Goal: Task Accomplishment & Management: Manage account settings

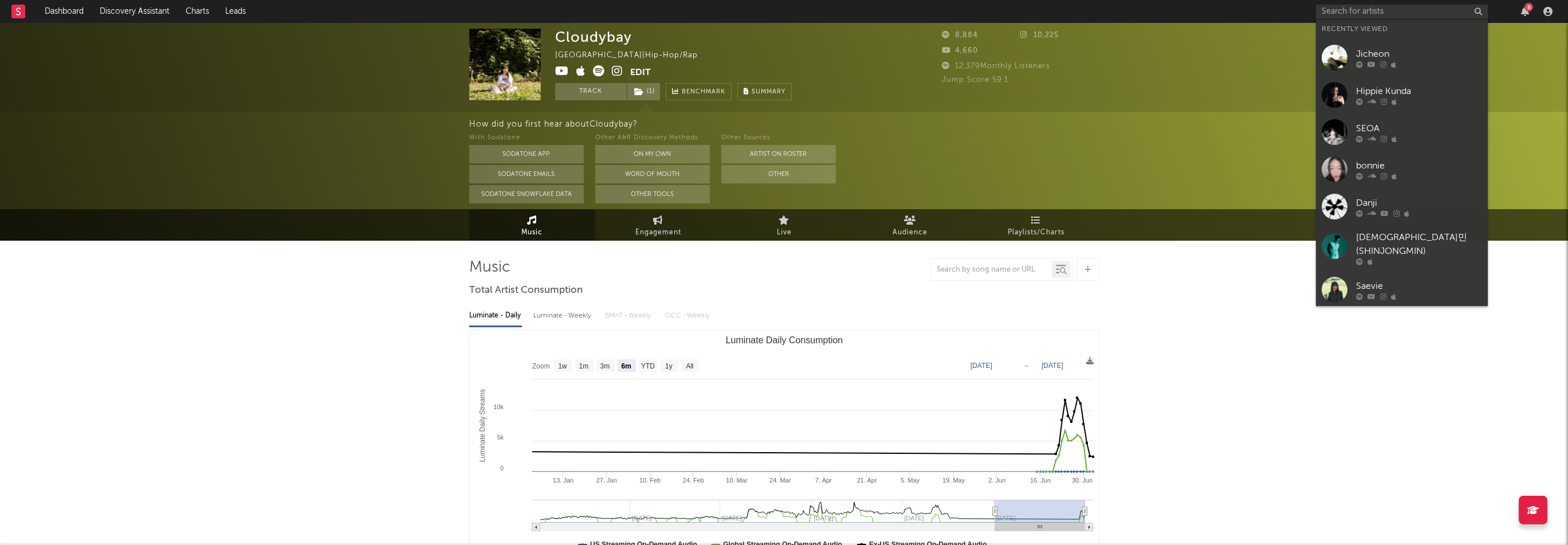
select select "6m"
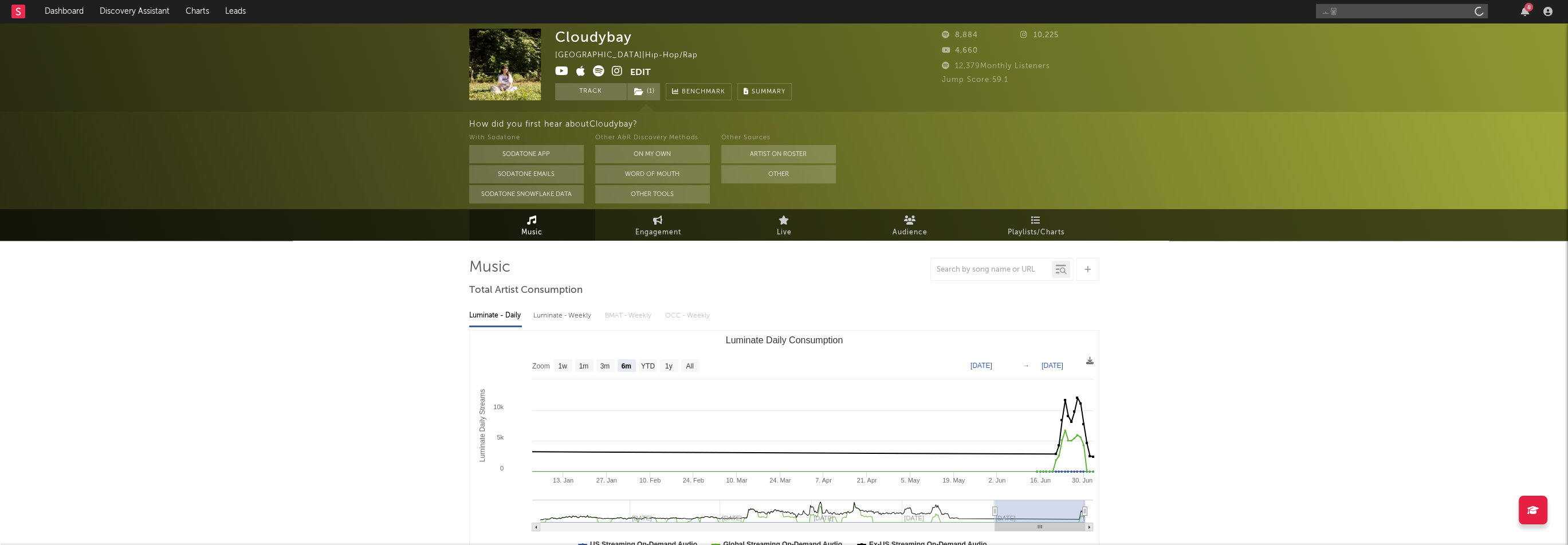
type input "ㅗ"
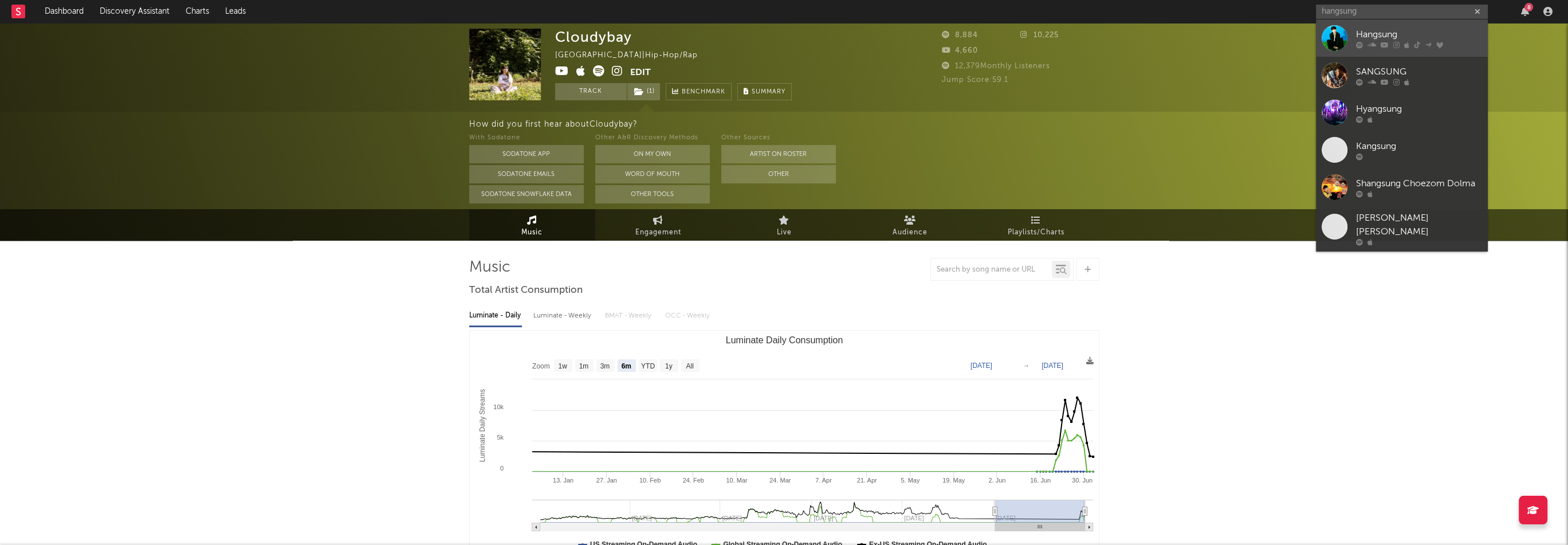
type input "hangsung"
click at [1379, 34] on div "Hangsung" at bounding box center [1419, 34] width 126 height 14
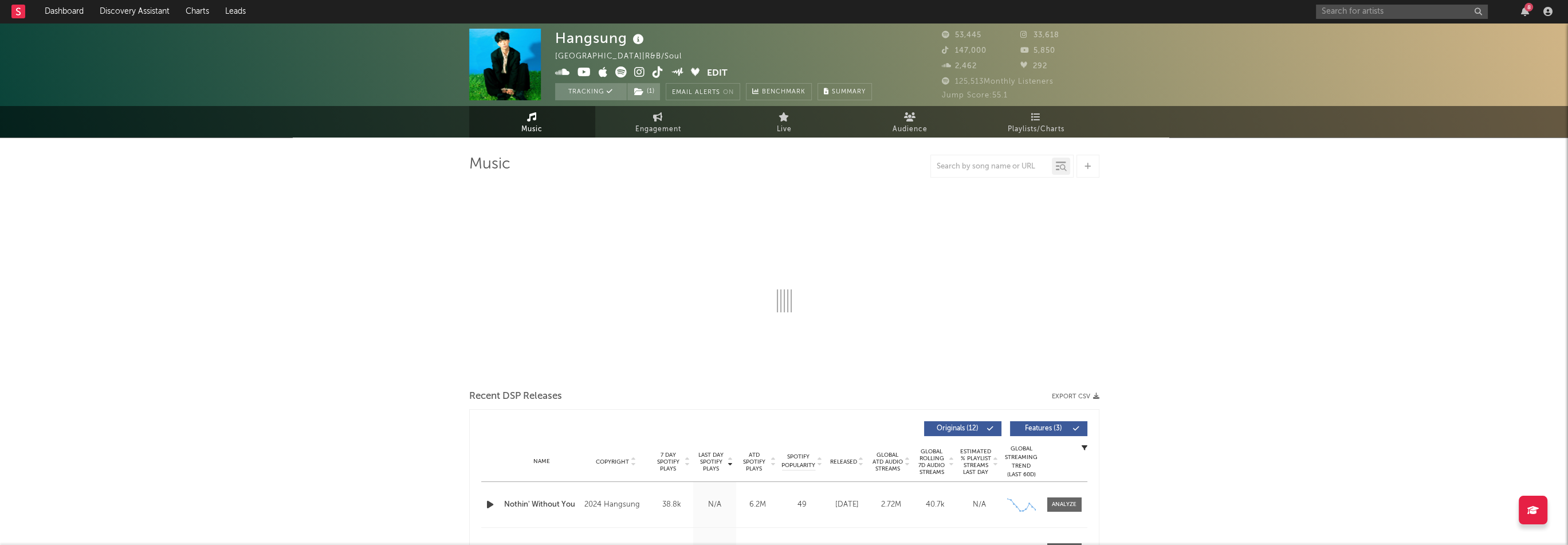
select select "6m"
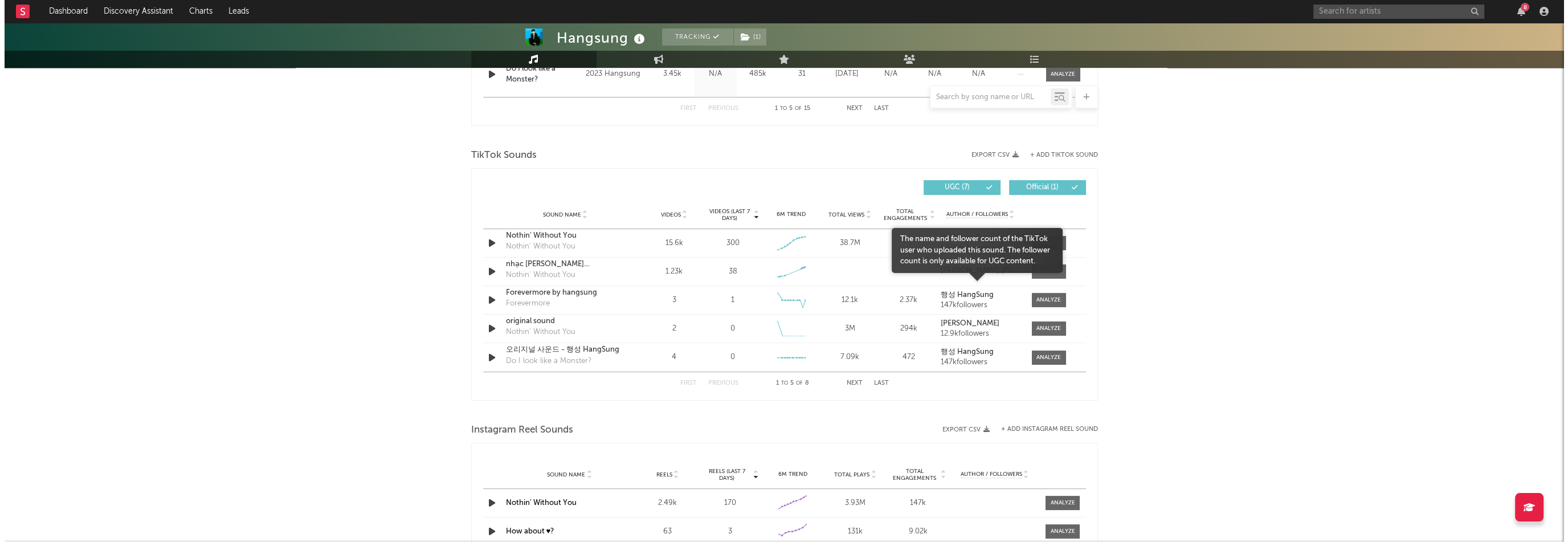
scroll to position [627, 0]
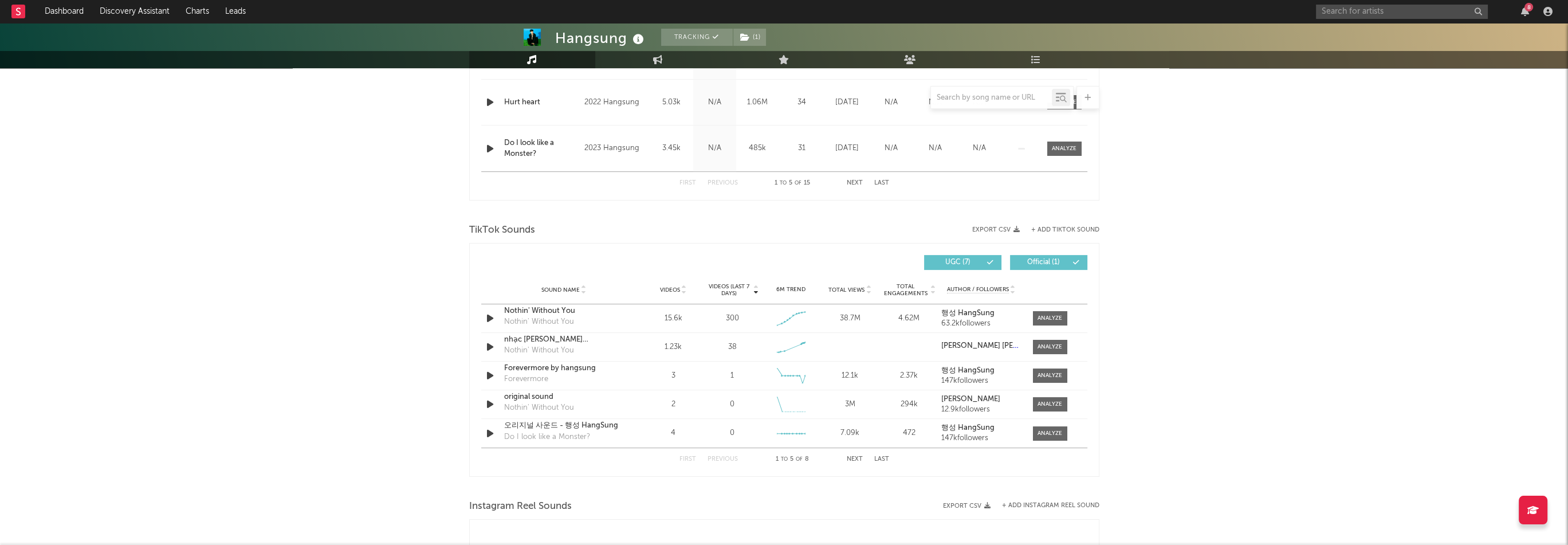
click at [1086, 227] on button "+ Add TikTok Sound" at bounding box center [1065, 230] width 69 height 6
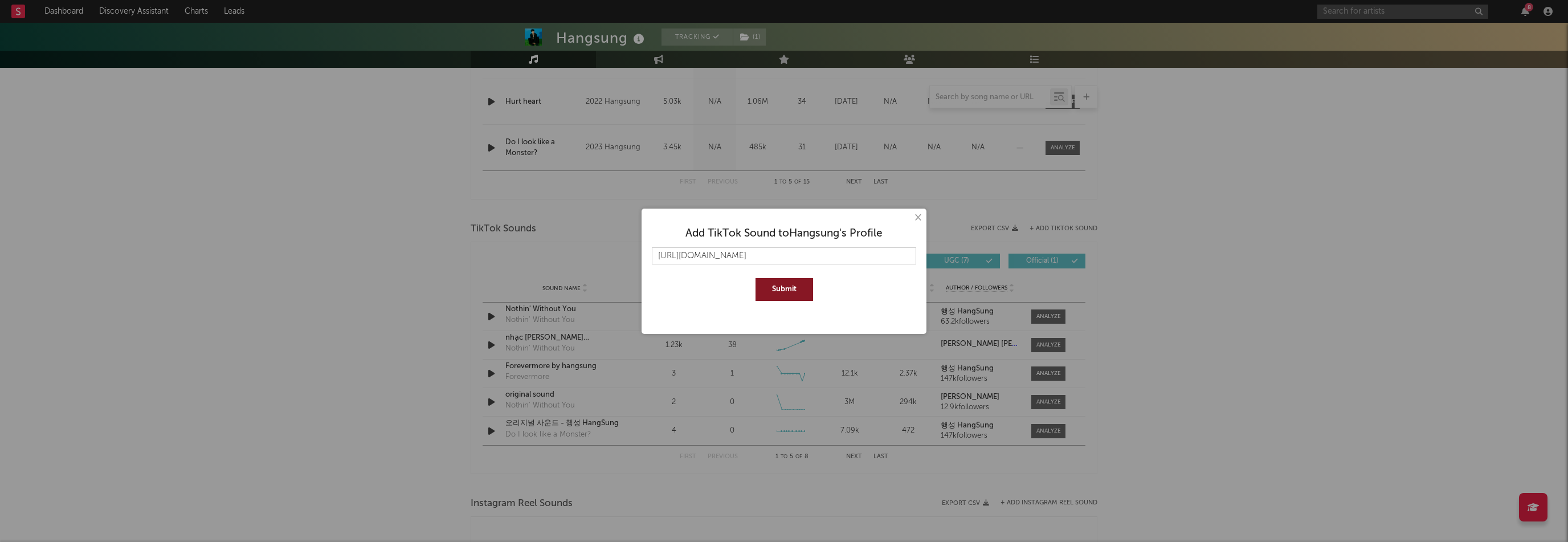
scroll to position [0, 457]
type input "[URL][DOMAIN_NAME]"
click at [795, 285] on button "Submit" at bounding box center [784, 289] width 57 height 23
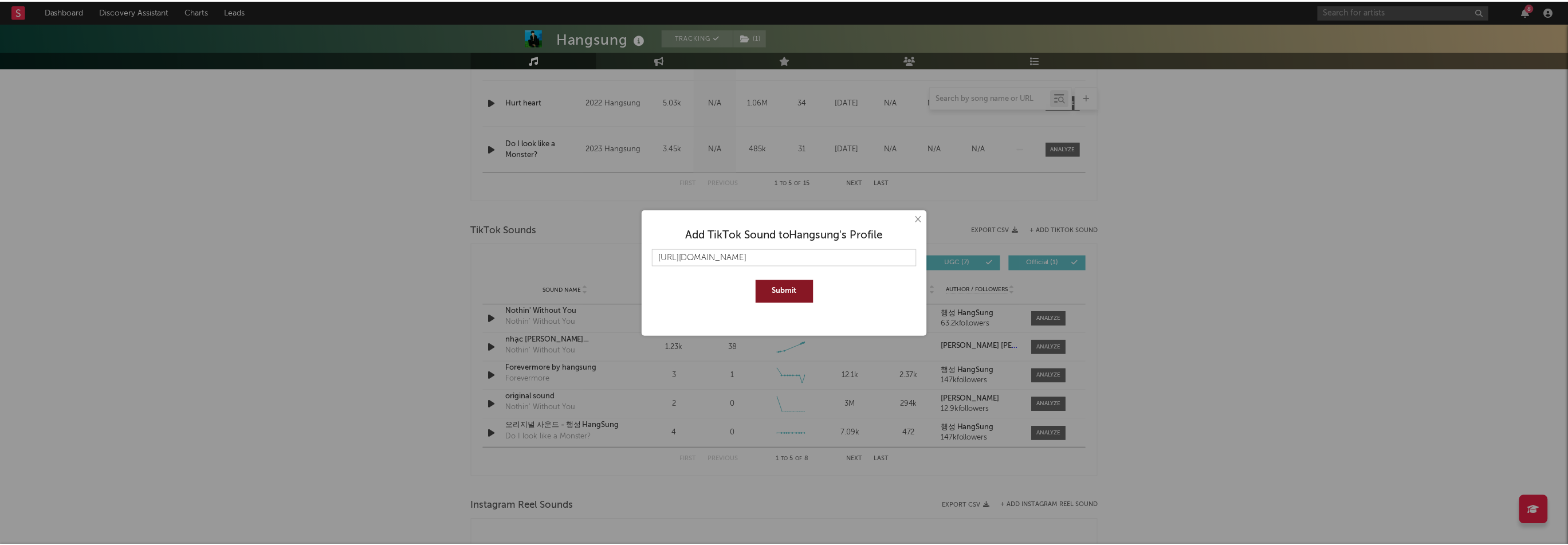
scroll to position [0, 0]
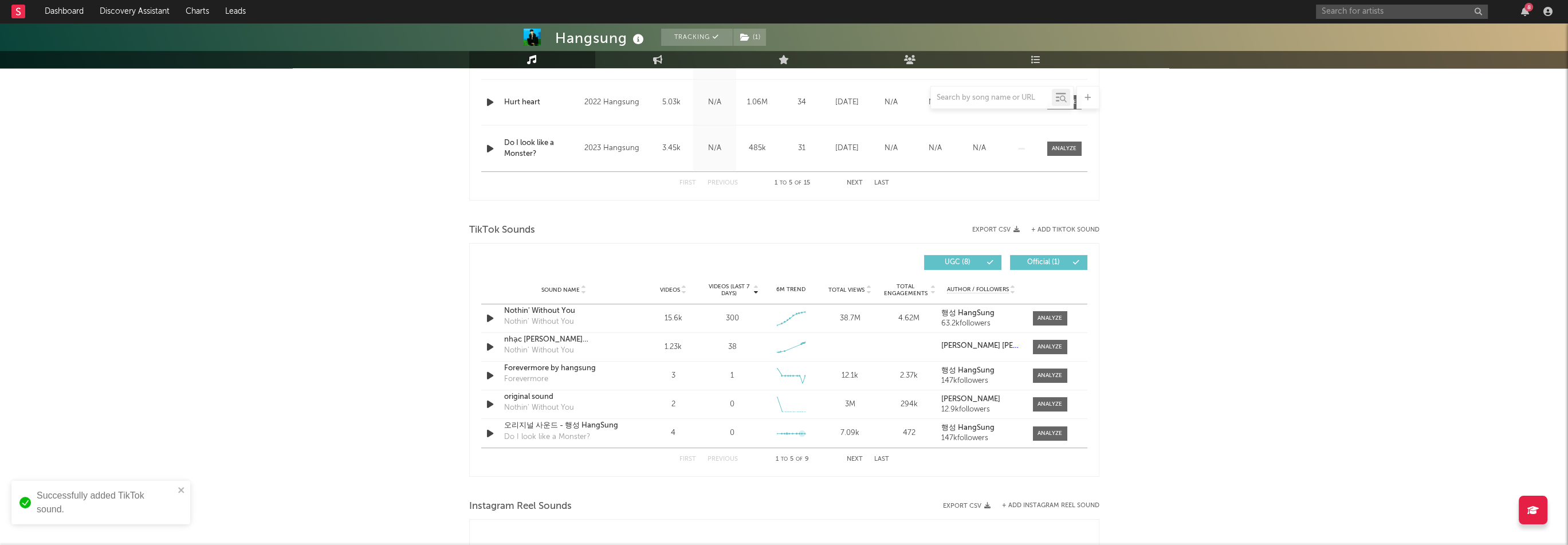
click at [855, 456] on button "Next" at bounding box center [855, 459] width 16 height 6
click at [492, 403] on icon "button" at bounding box center [490, 405] width 12 height 15
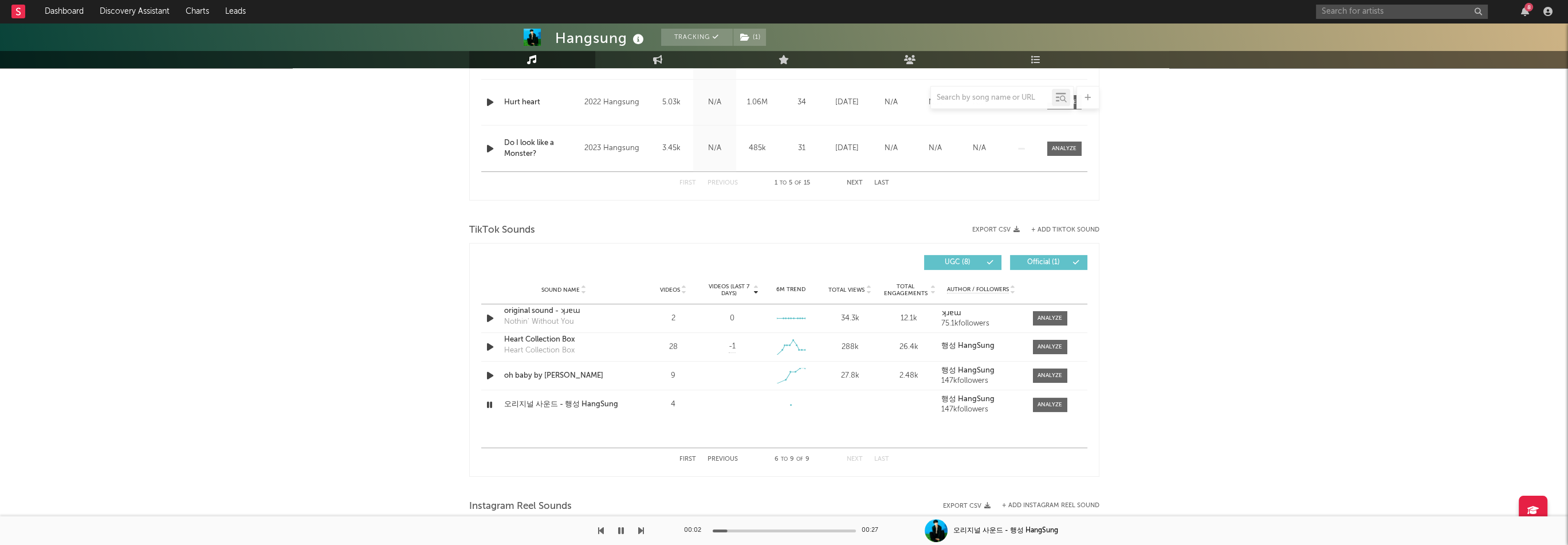
click at [844, 529] on div at bounding box center [784, 530] width 144 height 3
click at [488, 376] on icon "button" at bounding box center [490, 376] width 12 height 15
click at [837, 530] on div at bounding box center [784, 530] width 144 height 3
click at [770, 529] on div at bounding box center [783, 530] width 144 height 3
click at [490, 404] on icon "button" at bounding box center [490, 405] width 12 height 15
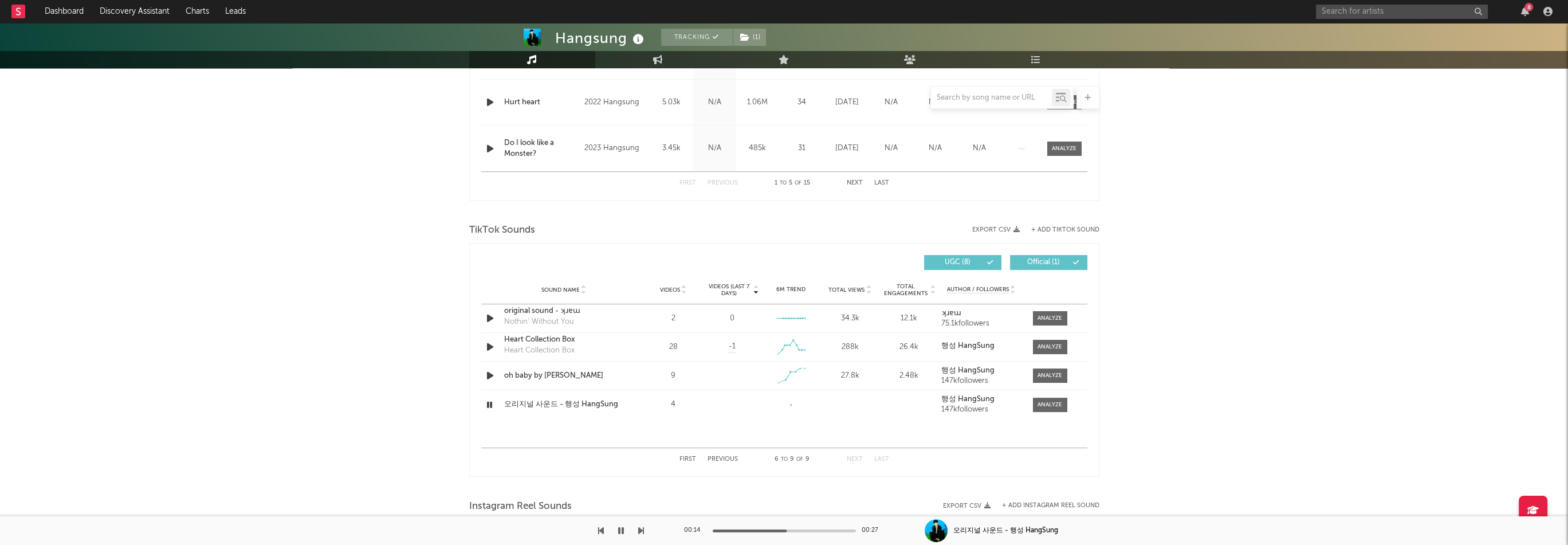
click at [786, 531] on div at bounding box center [784, 530] width 144 height 3
click at [1041, 408] on div at bounding box center [1050, 404] width 25 height 8
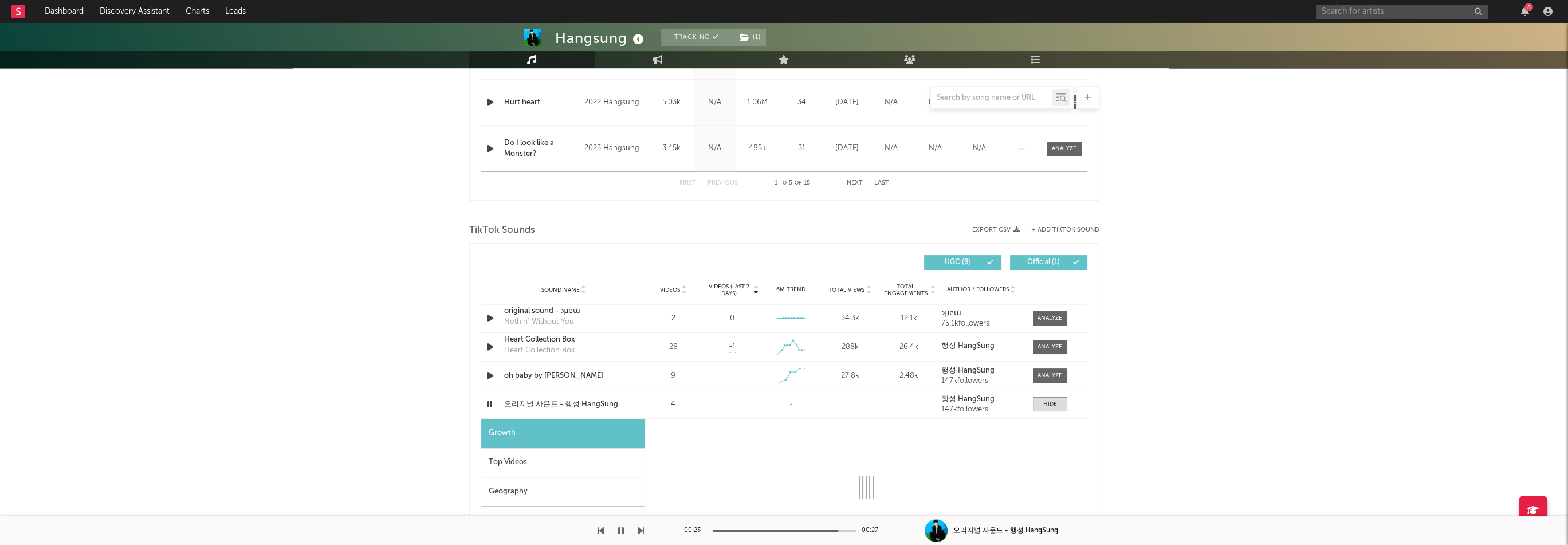
scroll to position [688, 0]
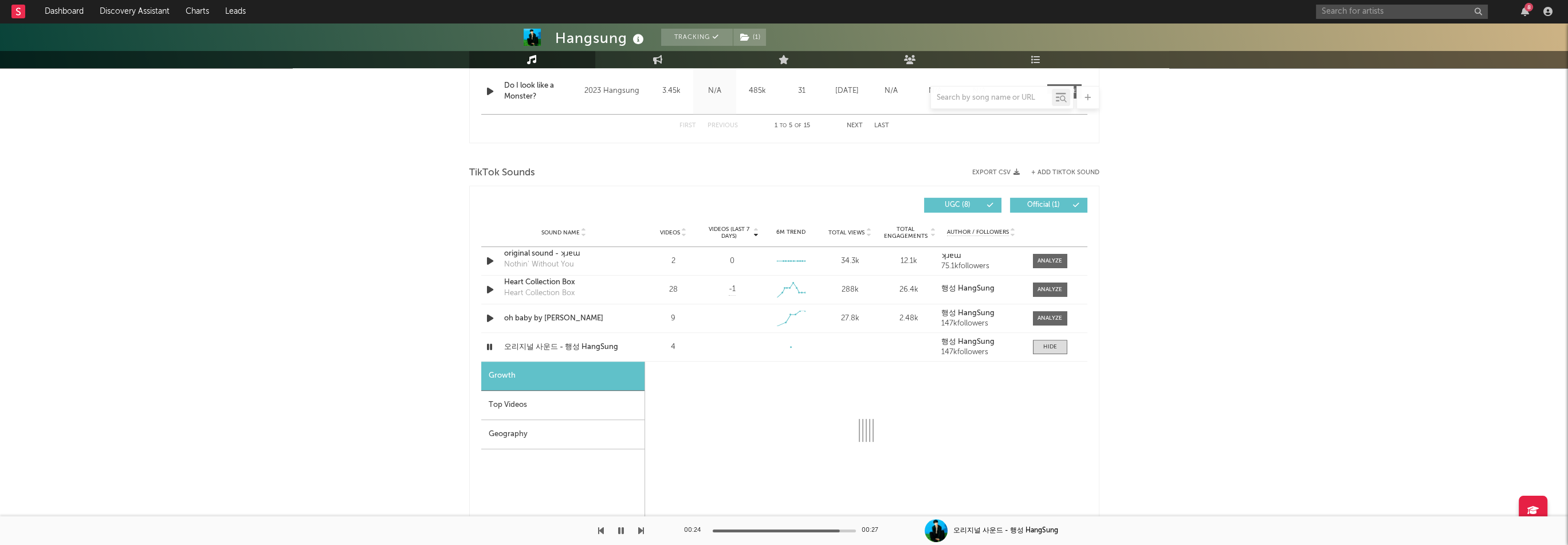
select select "1w"
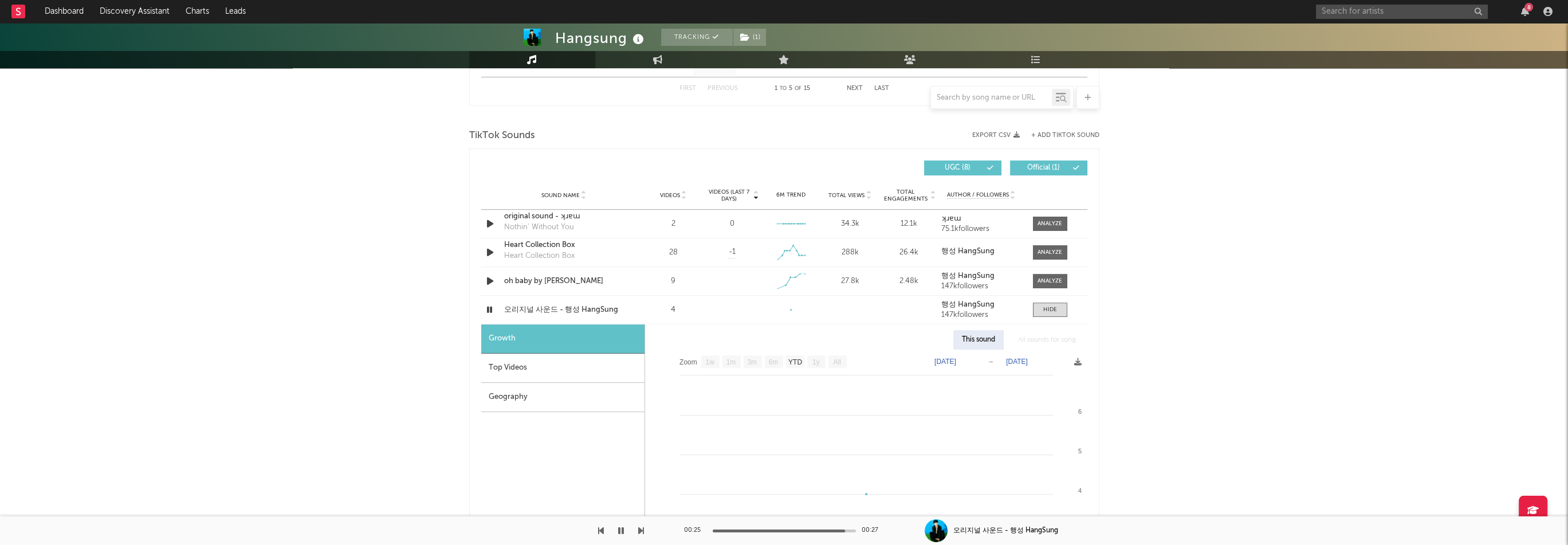
scroll to position [745, 0]
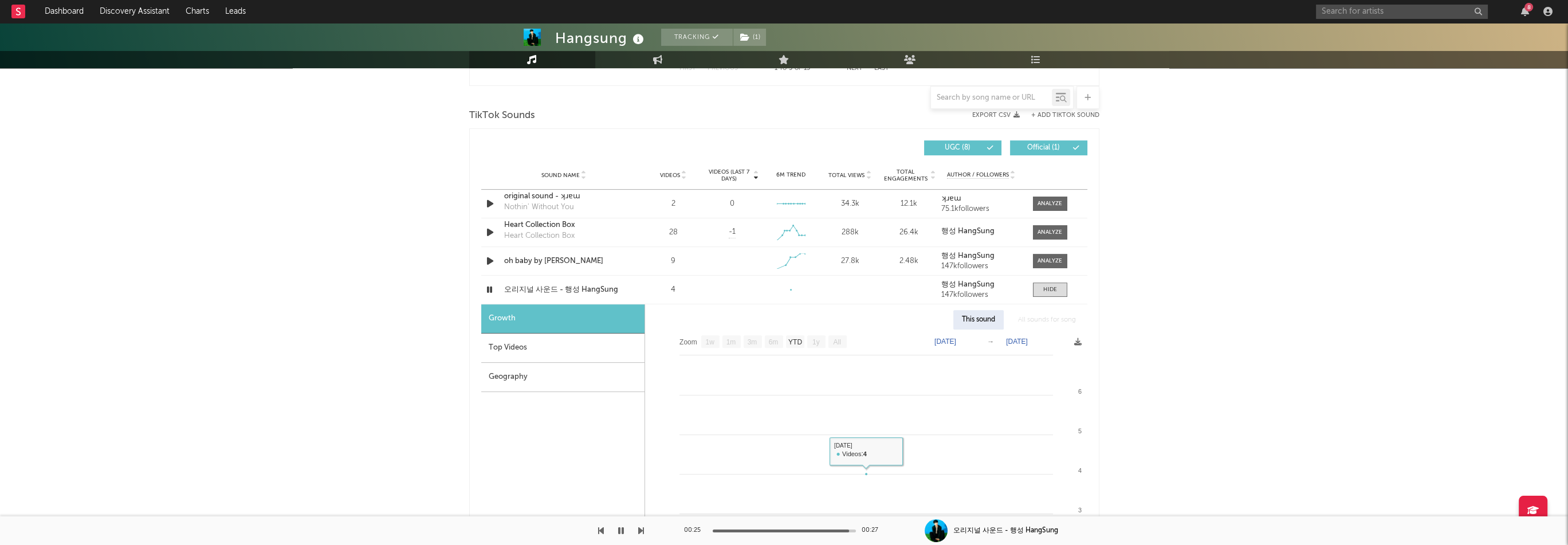
click at [519, 338] on div "Top Videos" at bounding box center [562, 348] width 164 height 29
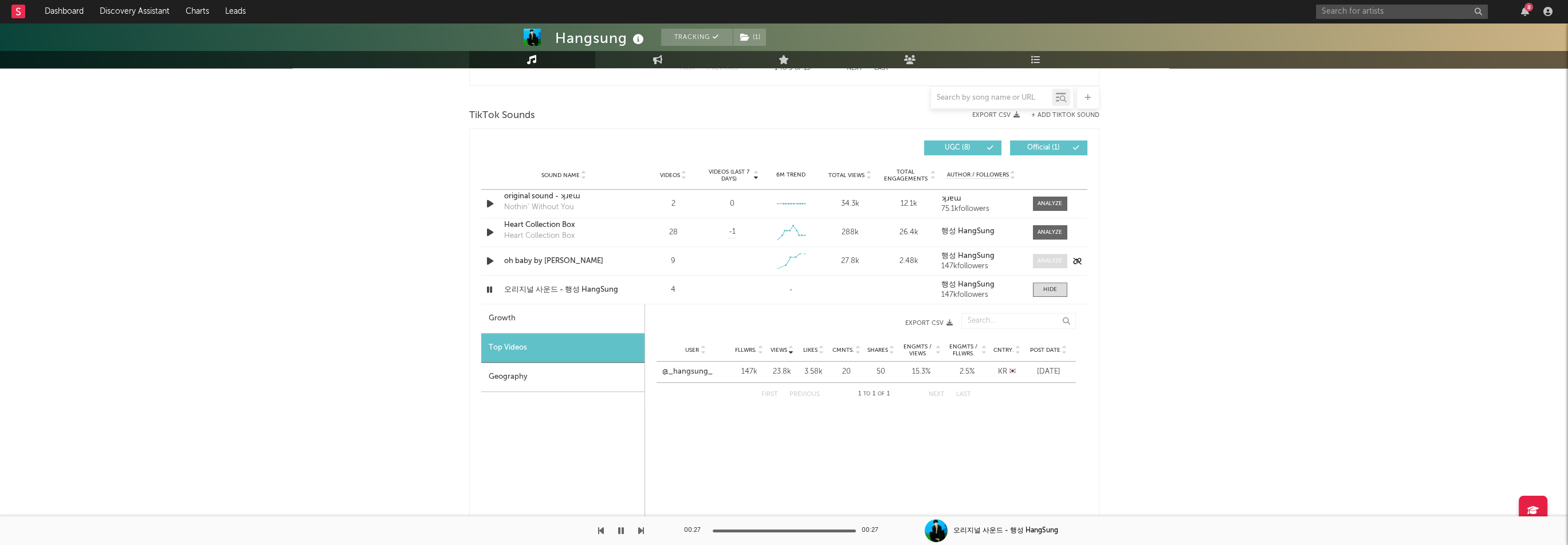
click at [1040, 257] on div at bounding box center [1050, 261] width 25 height 8
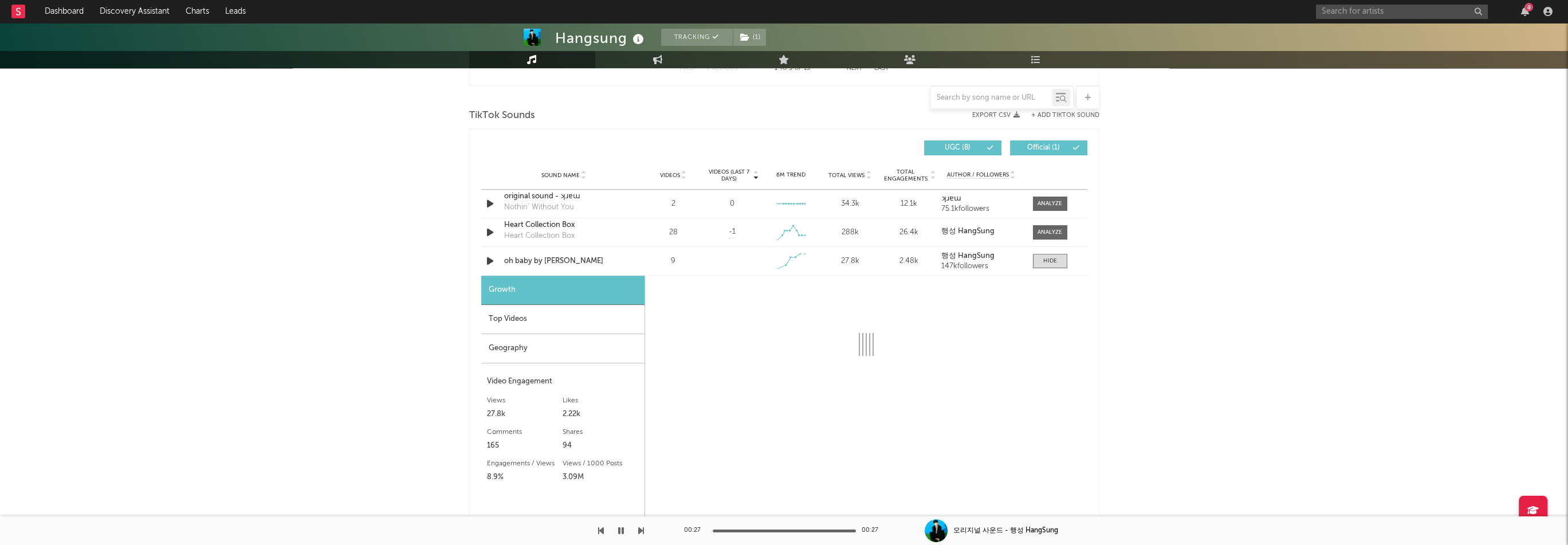
select select "1w"
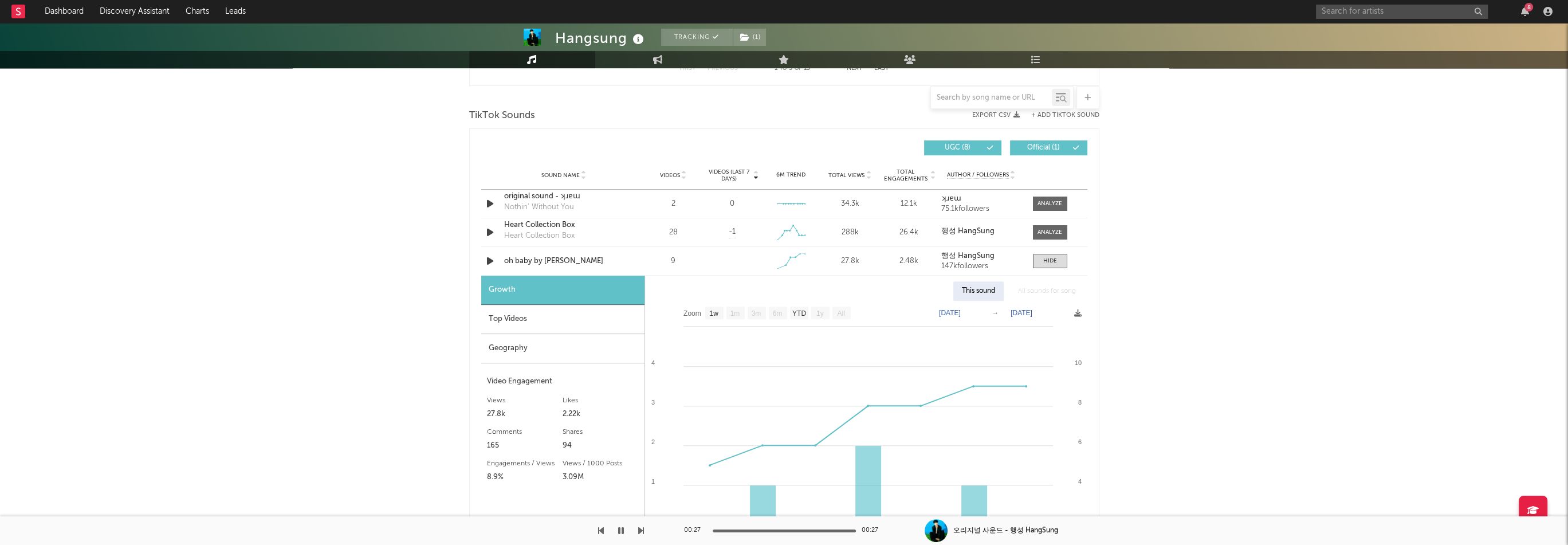
click at [528, 325] on div "Top Videos" at bounding box center [562, 319] width 164 height 29
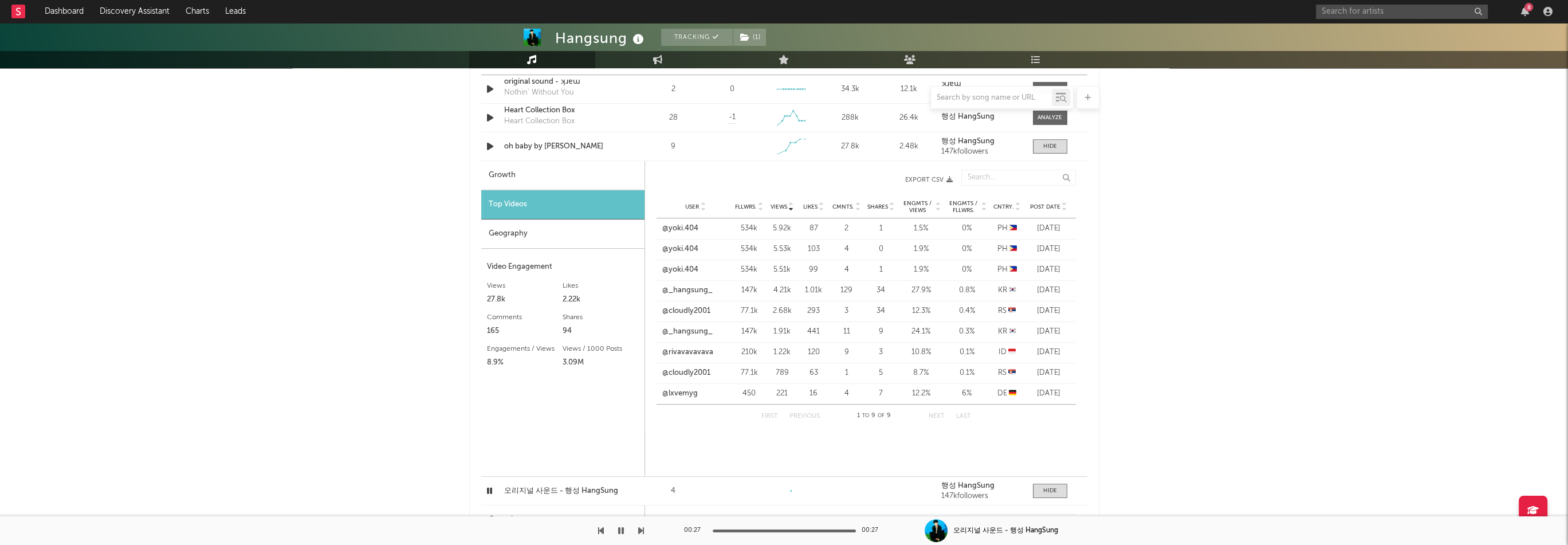
scroll to position [630, 0]
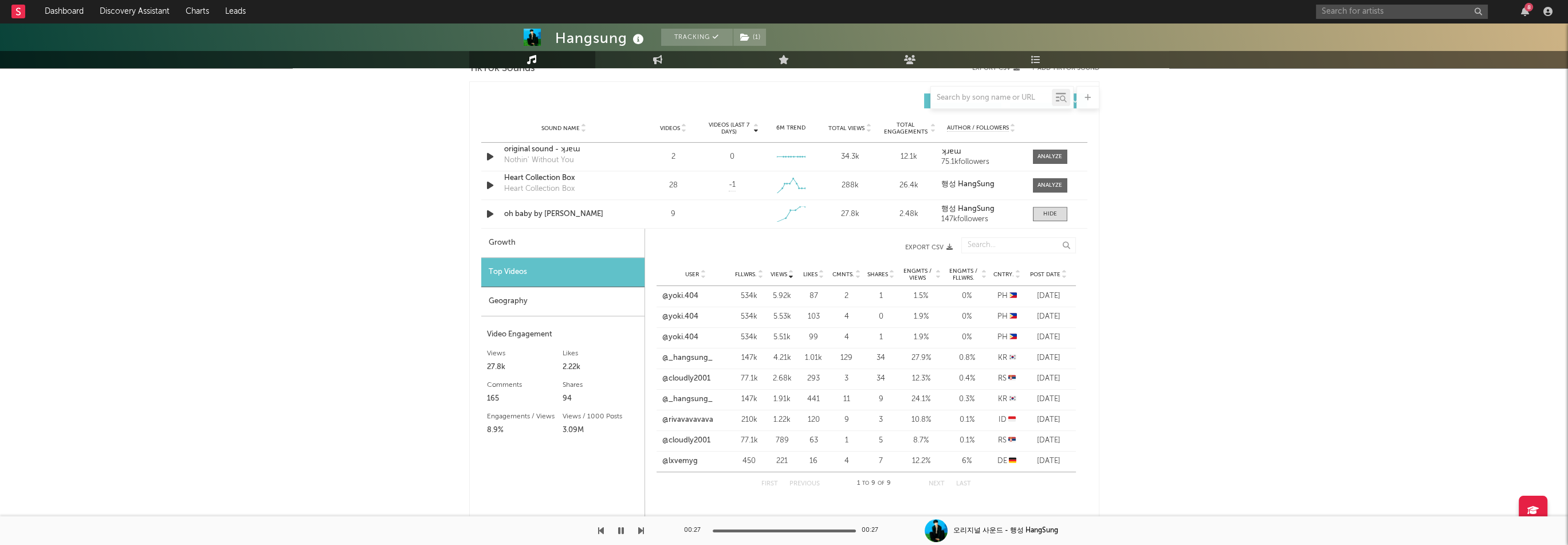
scroll to position [802, 0]
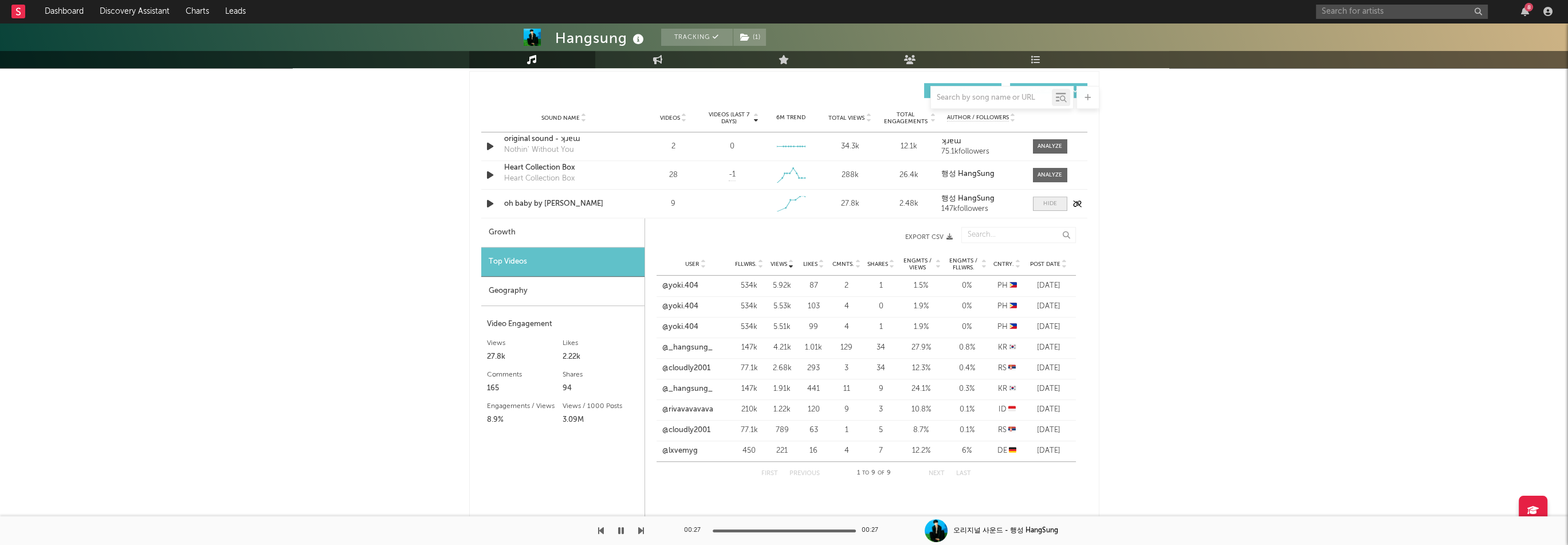
click at [1061, 198] on span at bounding box center [1051, 204] width 35 height 15
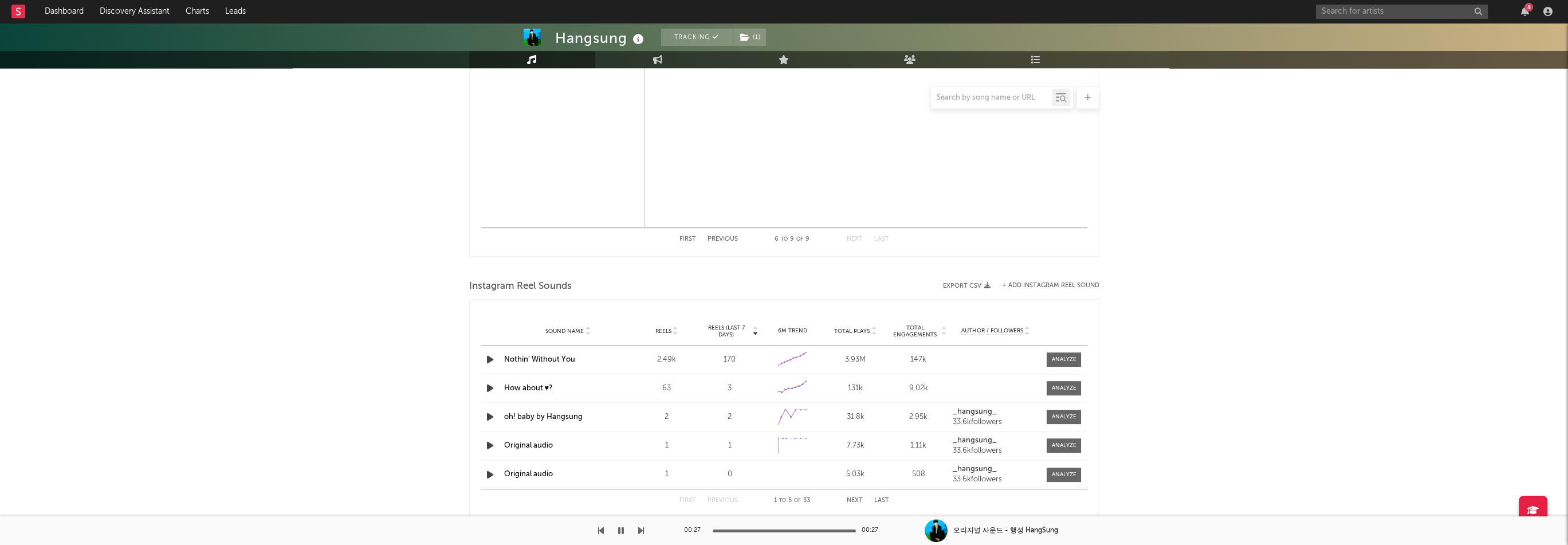
scroll to position [1203, 0]
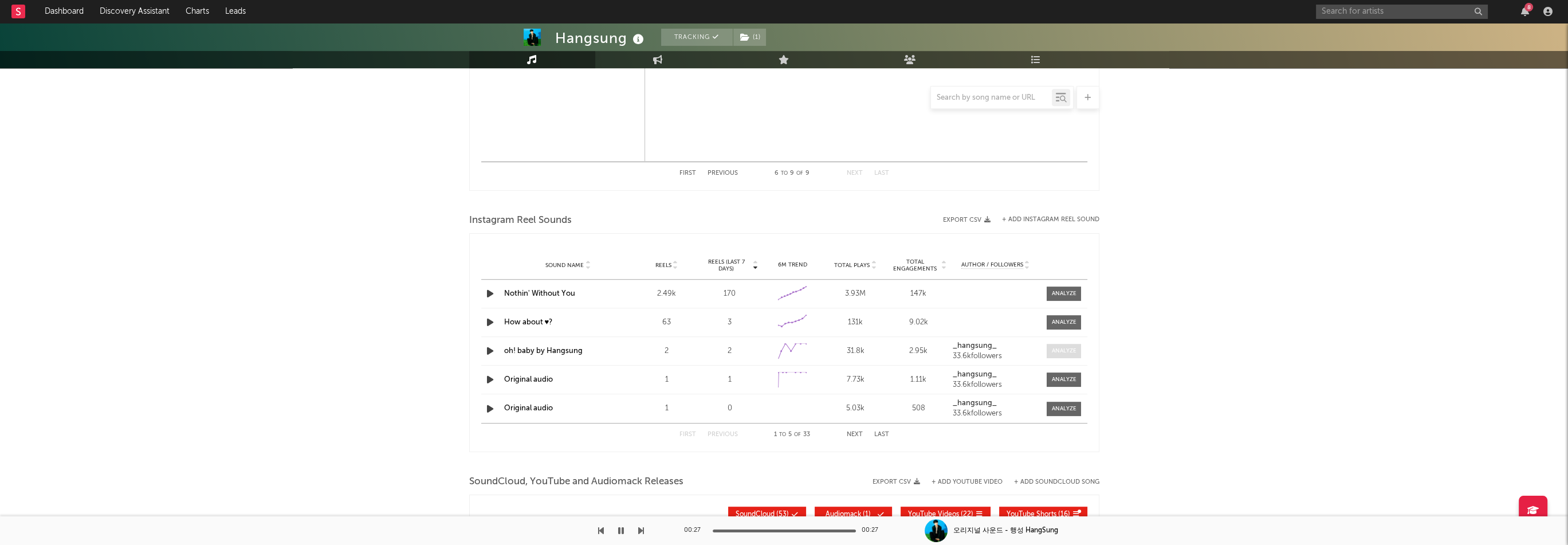
click at [1072, 351] on div at bounding box center [1064, 350] width 25 height 8
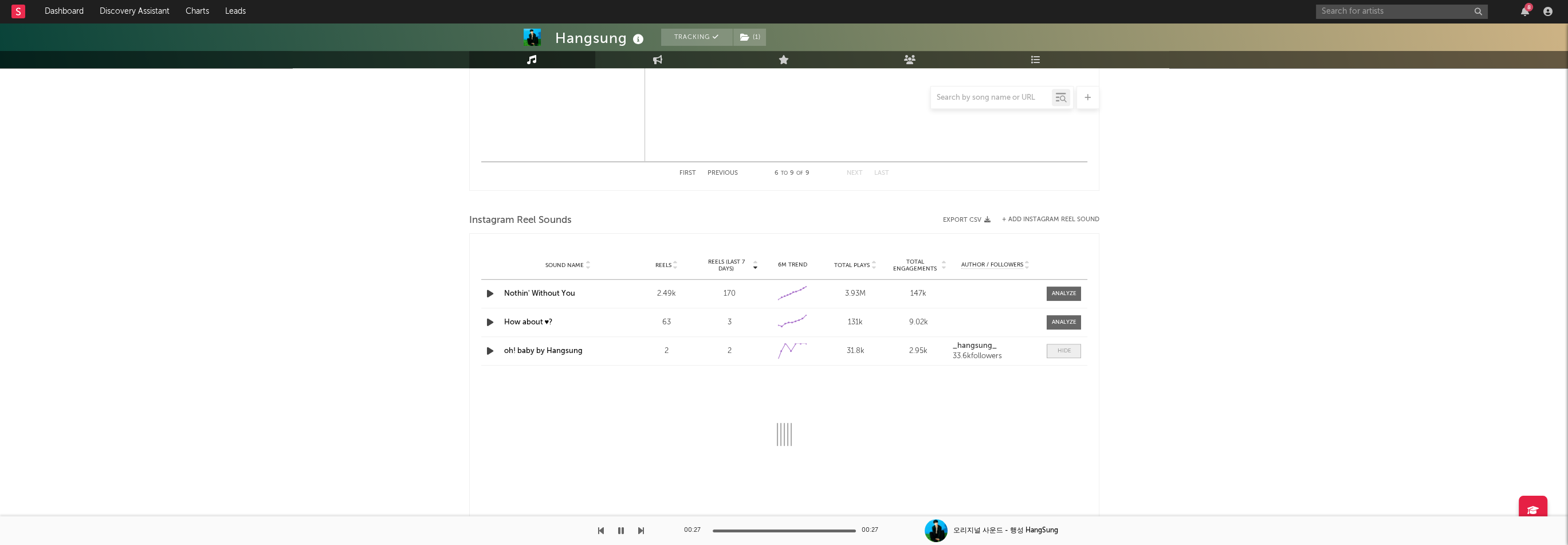
select select "1w"
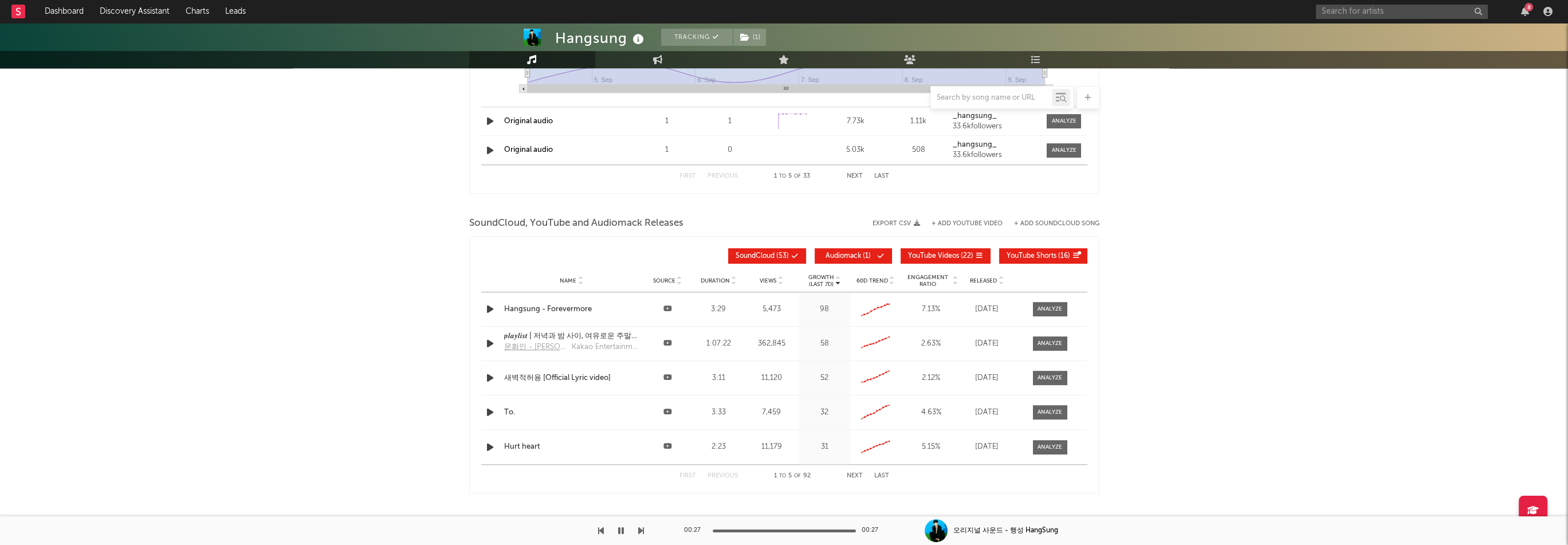
scroll to position [1662, 0]
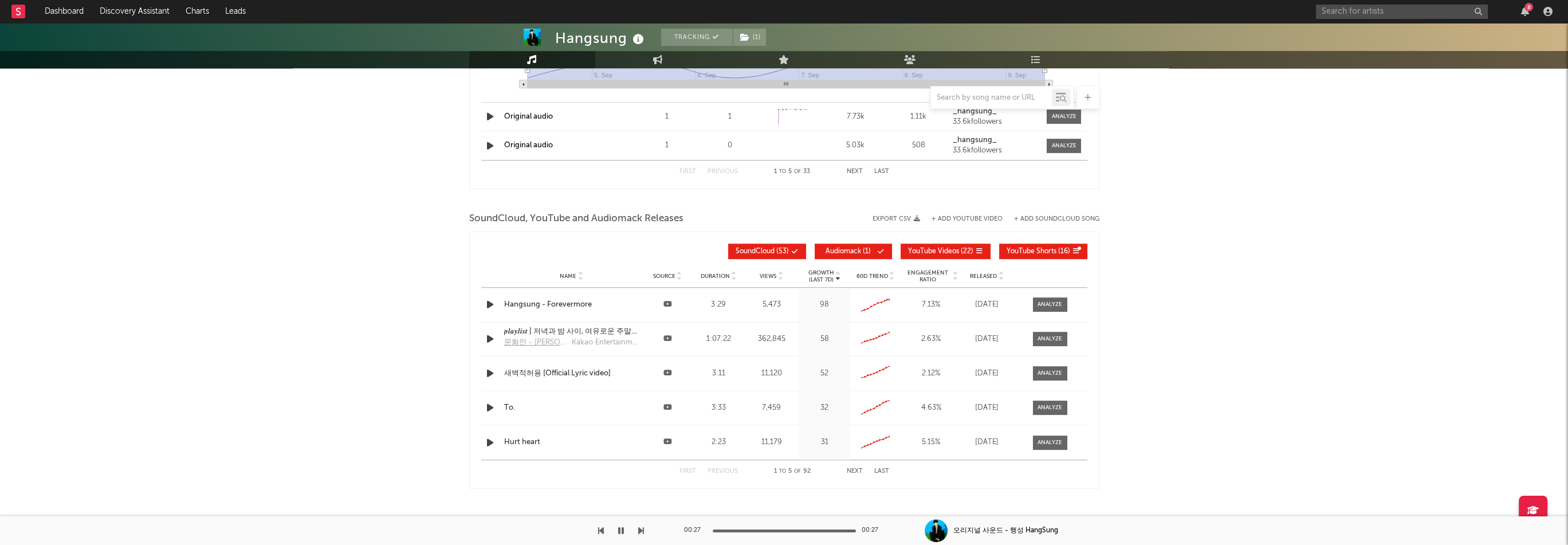
click at [994, 275] on span "Released" at bounding box center [983, 276] width 27 height 7
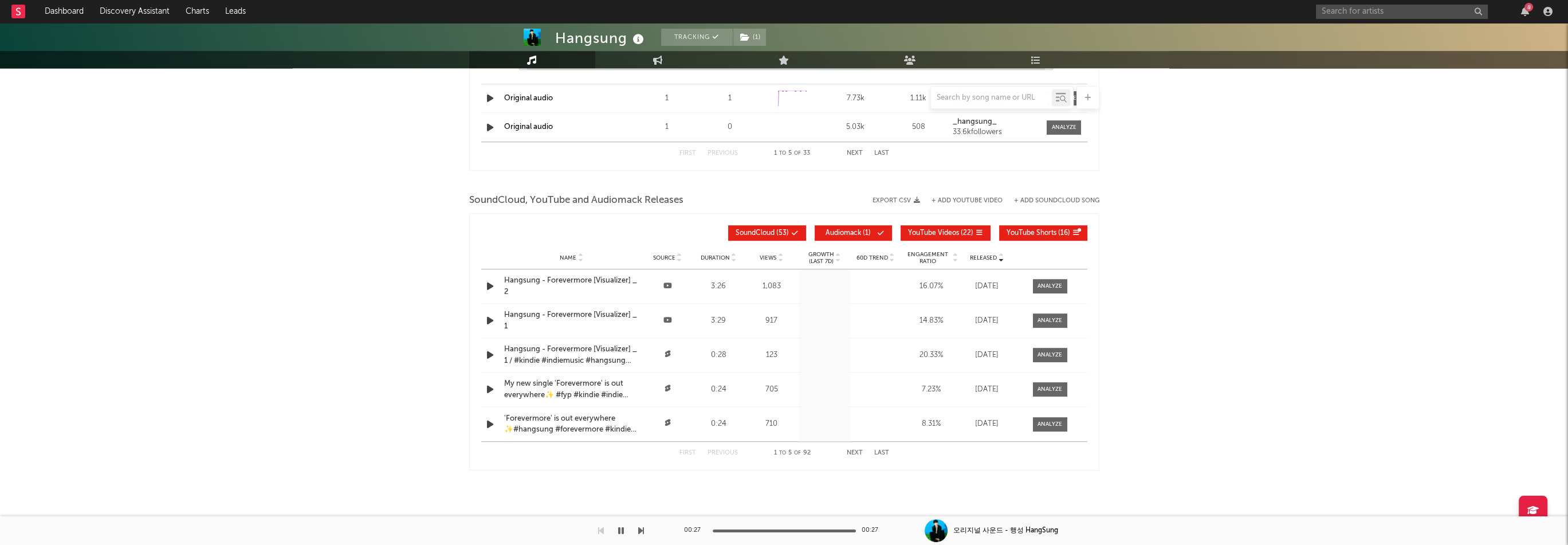
scroll to position [1690, 0]
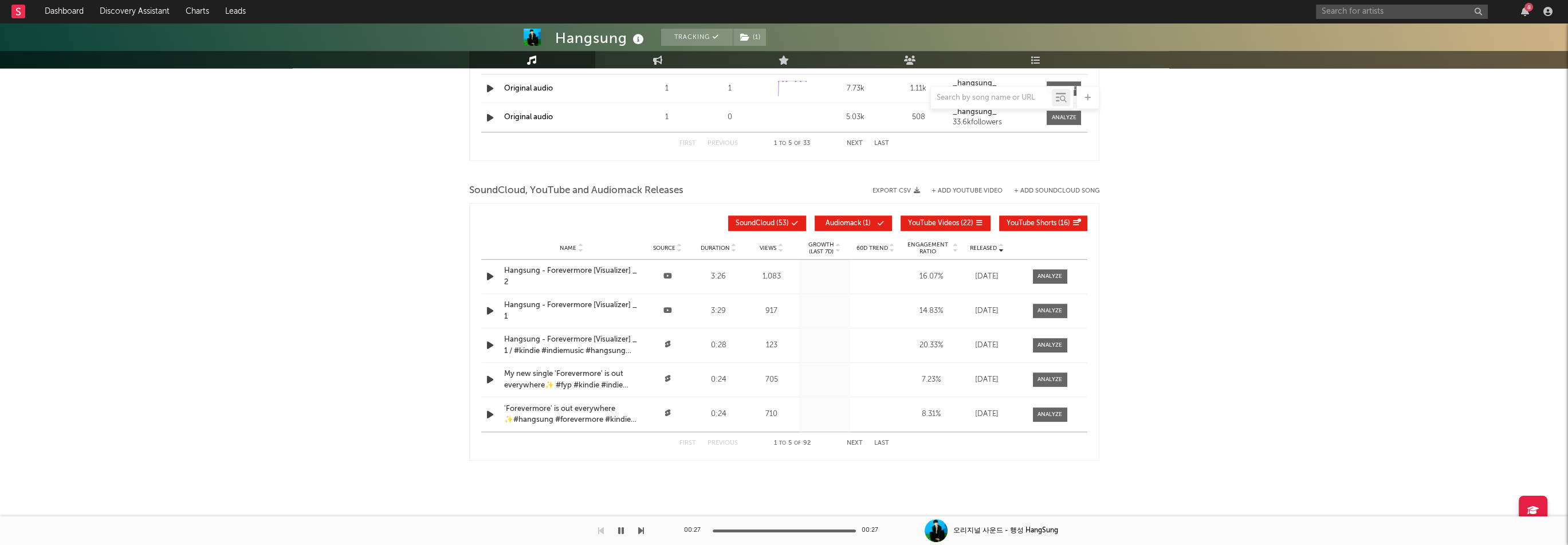
click at [853, 440] on button "Next" at bounding box center [855, 443] width 16 height 6
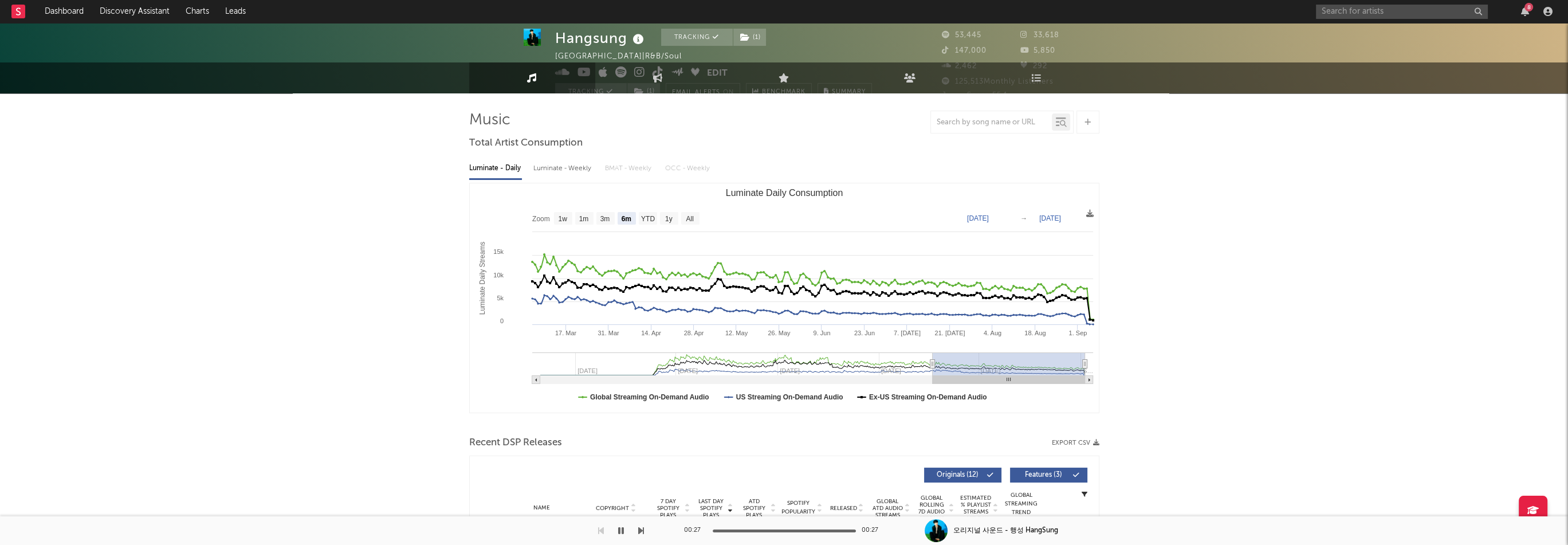
scroll to position [0, 0]
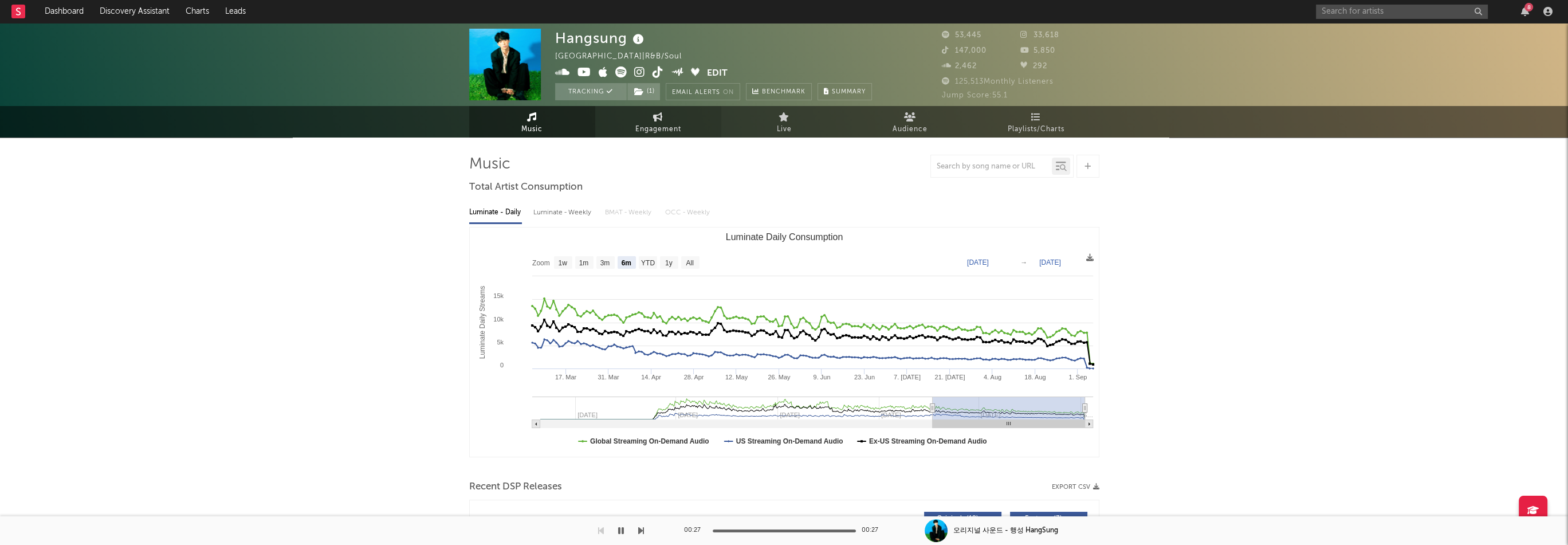
click at [672, 123] on span "Engagement" at bounding box center [658, 129] width 46 height 14
select select "1w"
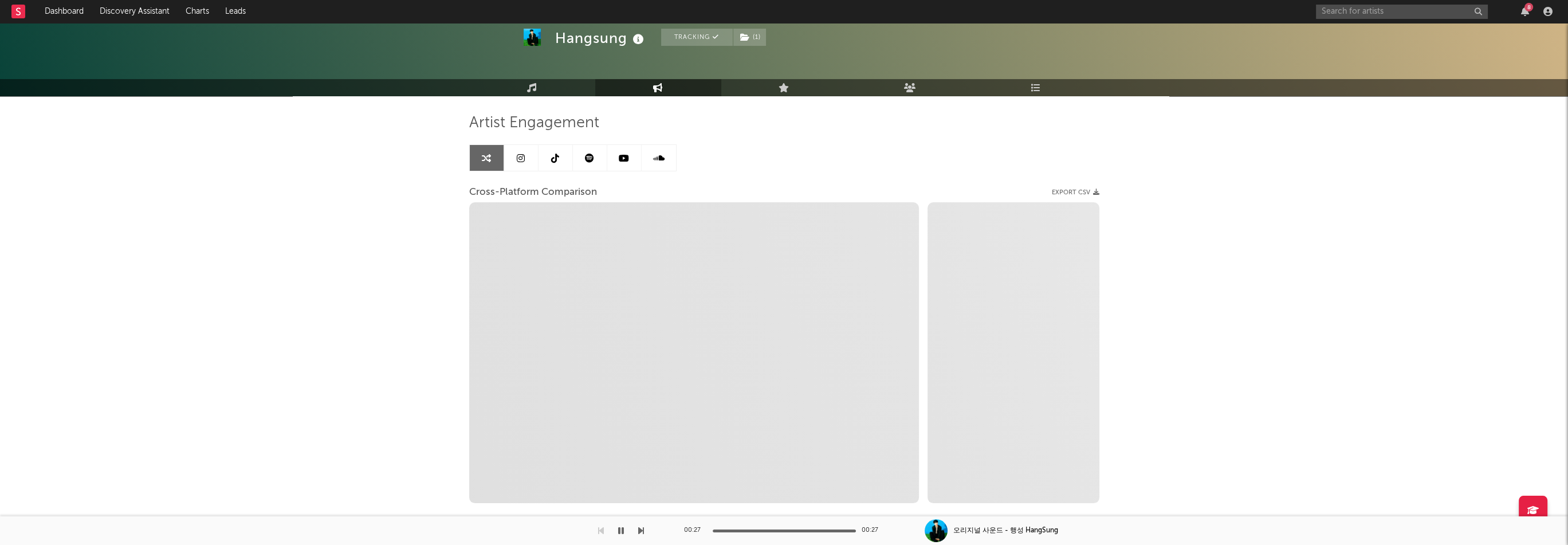
scroll to position [79, 0]
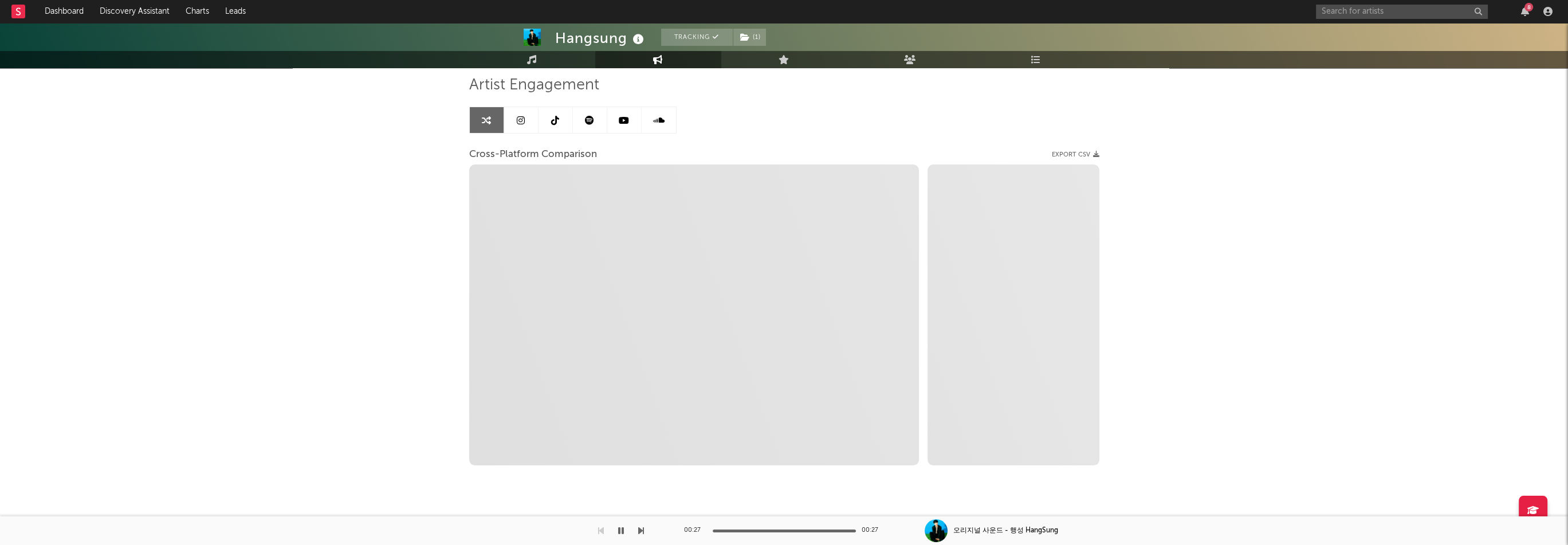
select select "1m"
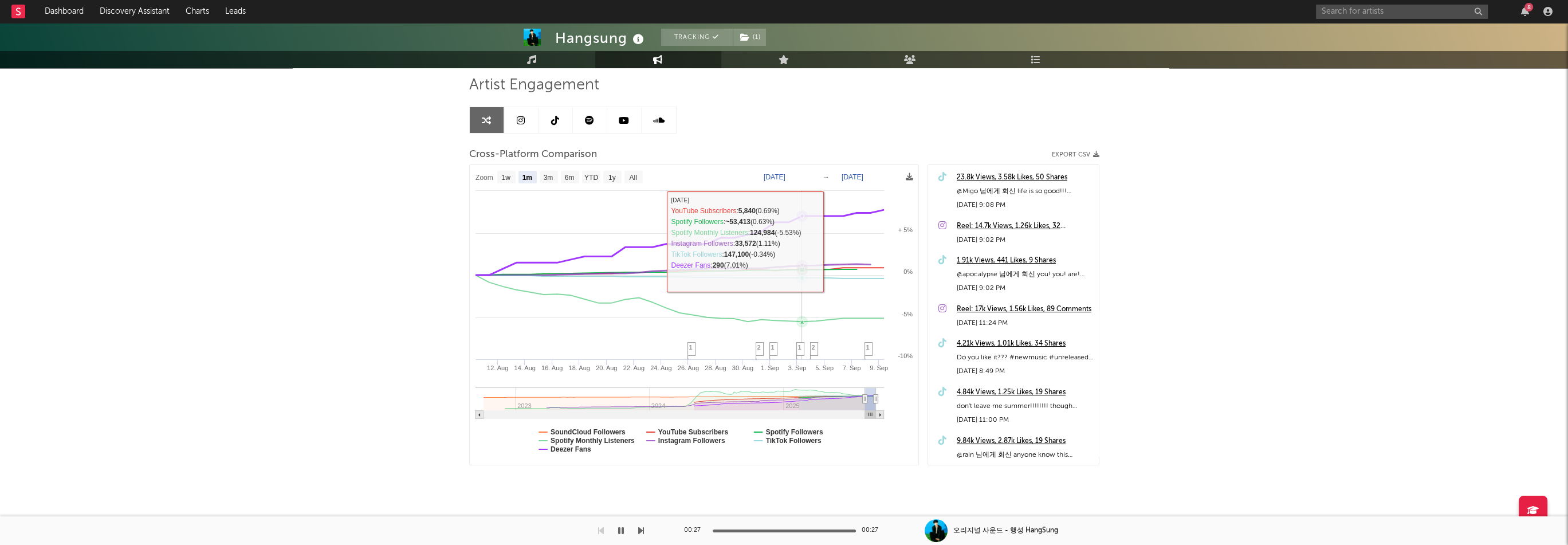
scroll to position [0, 0]
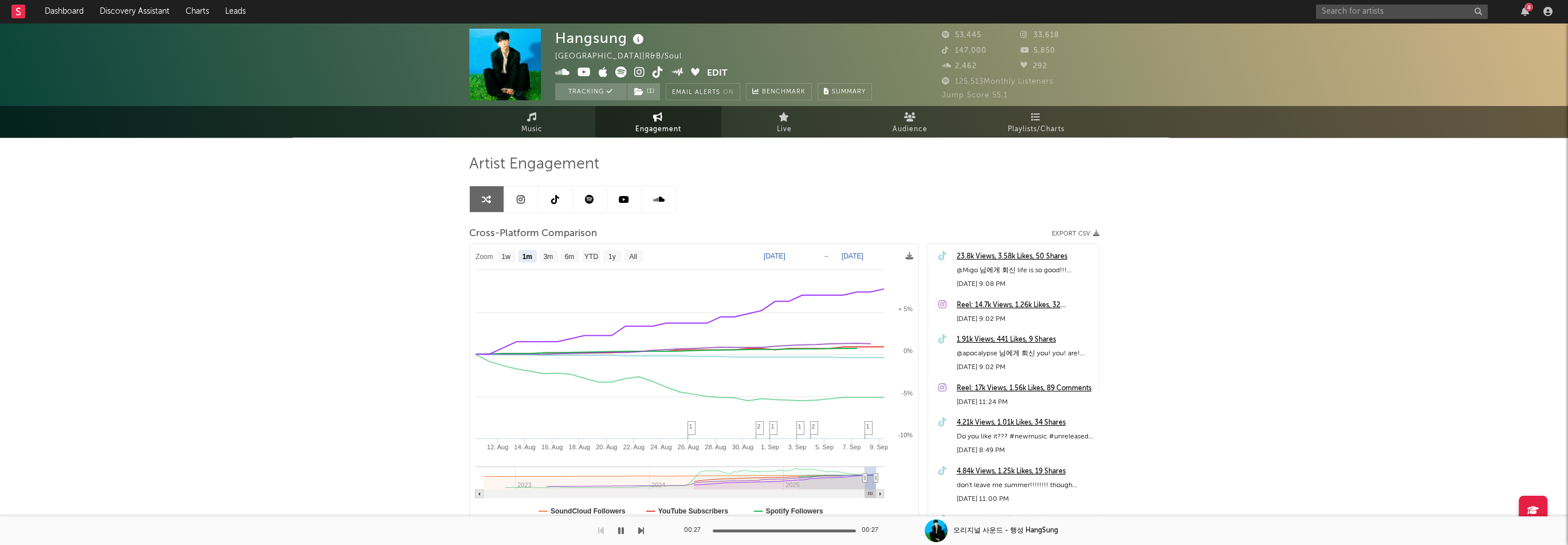
click at [706, 74] on span at bounding box center [631, 74] width 153 height 15
click at [708, 74] on button "Edit" at bounding box center [717, 74] width 21 height 15
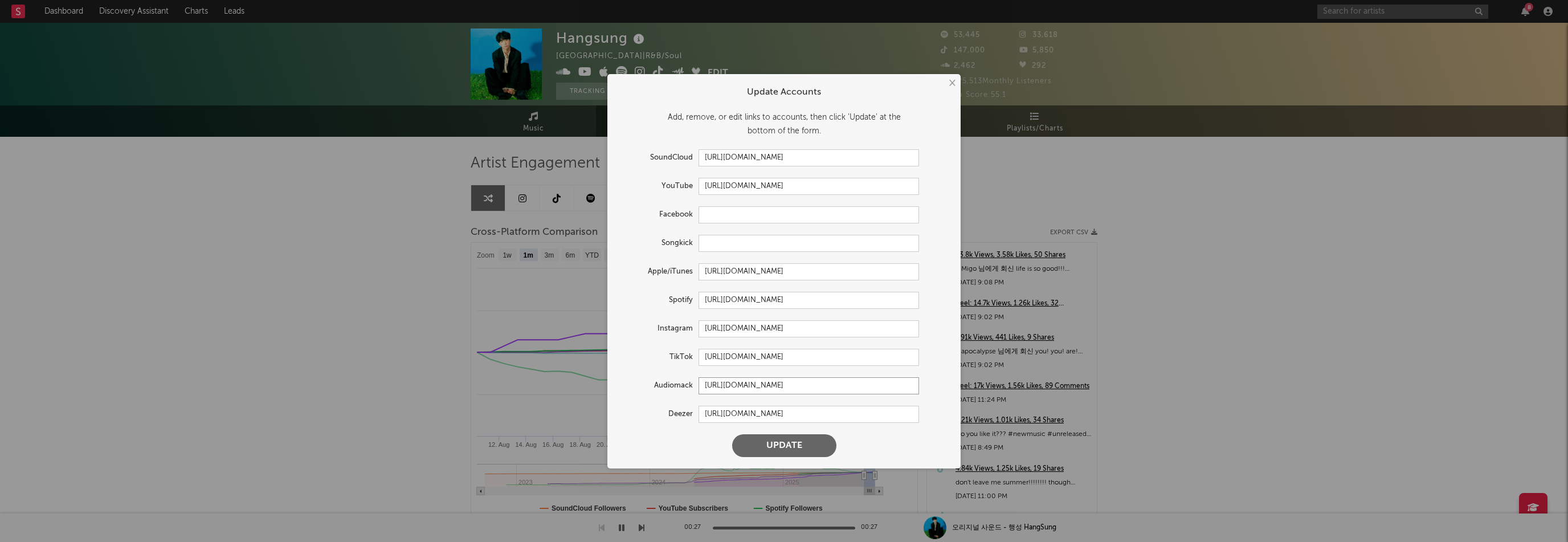
click at [788, 390] on input "[URL][DOMAIN_NAME]" at bounding box center [808, 386] width 221 height 17
click at [780, 417] on input "[URL][DOMAIN_NAME]" at bounding box center [808, 414] width 221 height 17
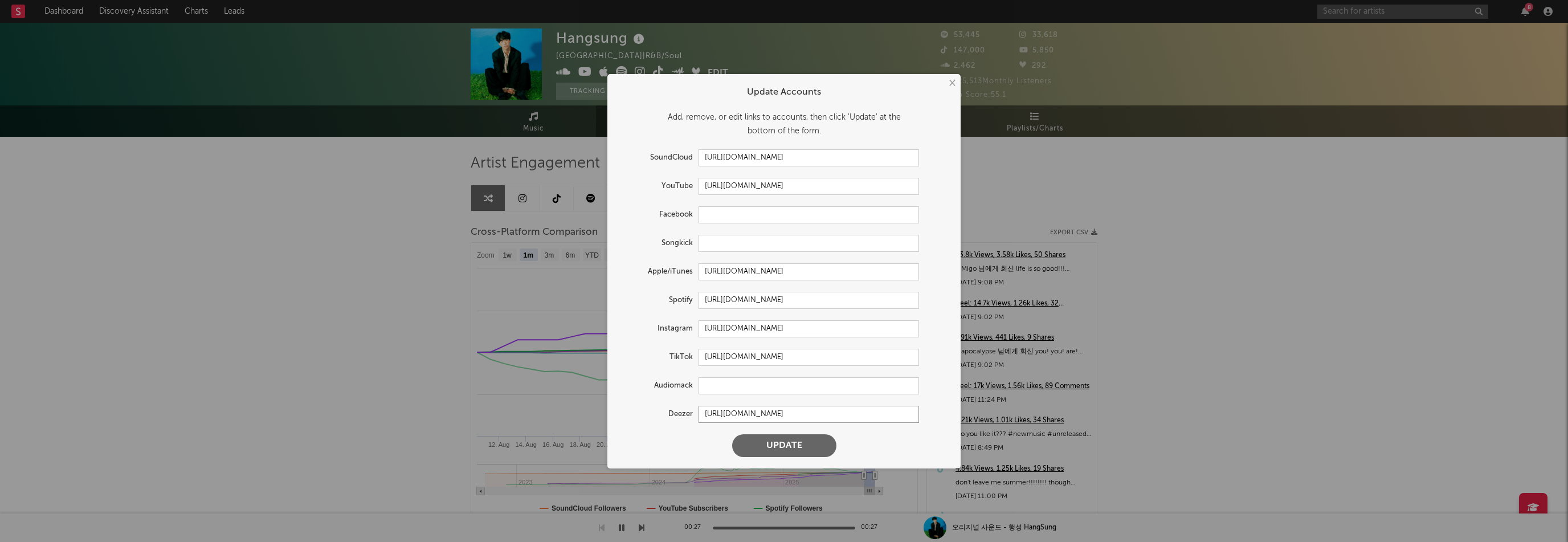
click at [780, 417] on input "[URL][DOMAIN_NAME]" at bounding box center [808, 414] width 221 height 17
click at [792, 447] on button "Update" at bounding box center [784, 446] width 105 height 23
select select "1w"
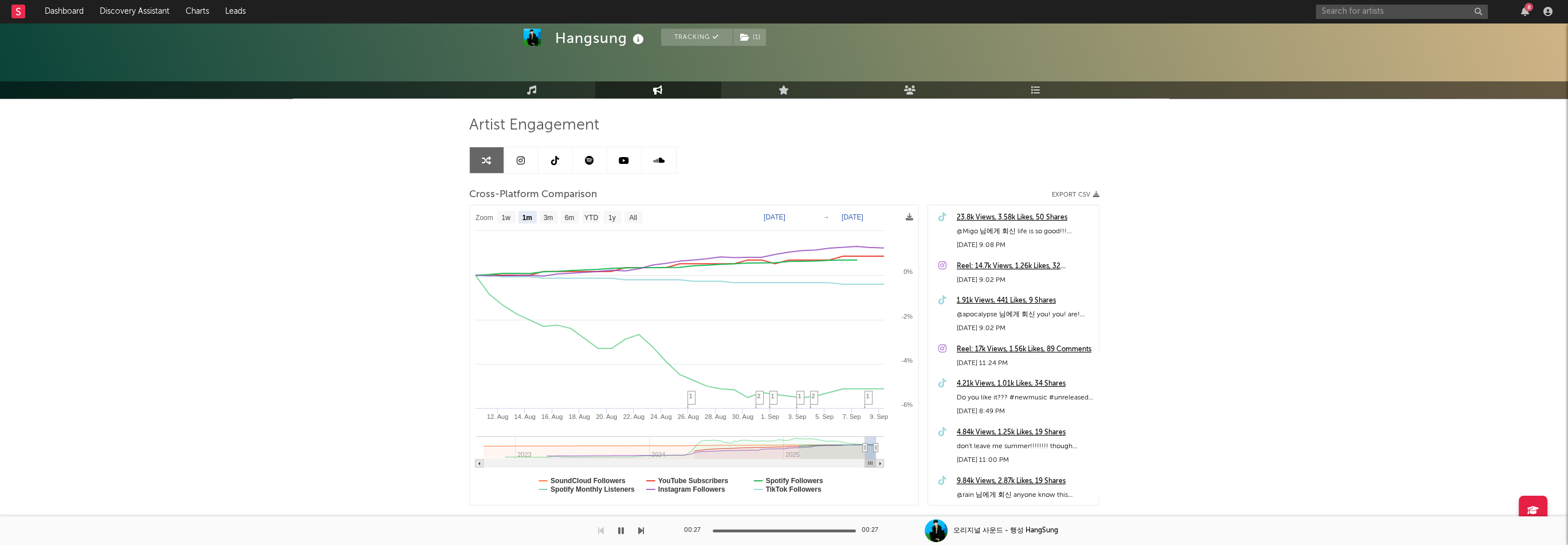
scroll to position [79, 0]
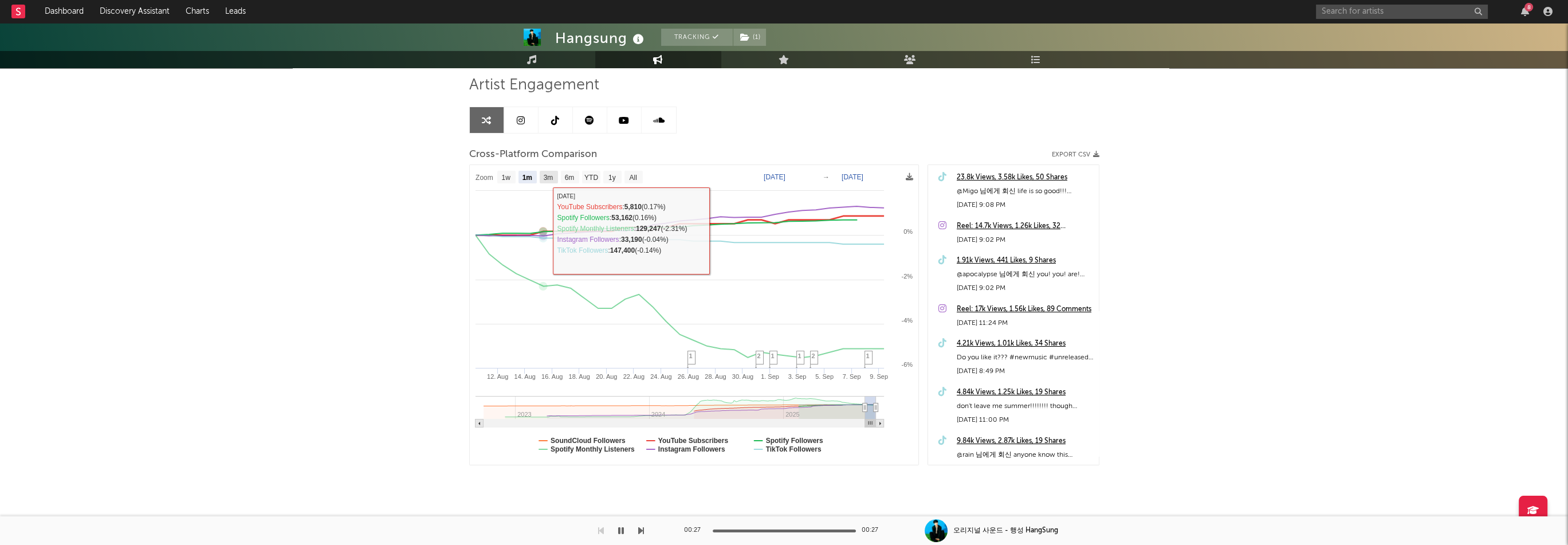
click at [547, 180] on text "3m" at bounding box center [548, 177] width 10 height 8
select select "3m"
type input "[DATE]"
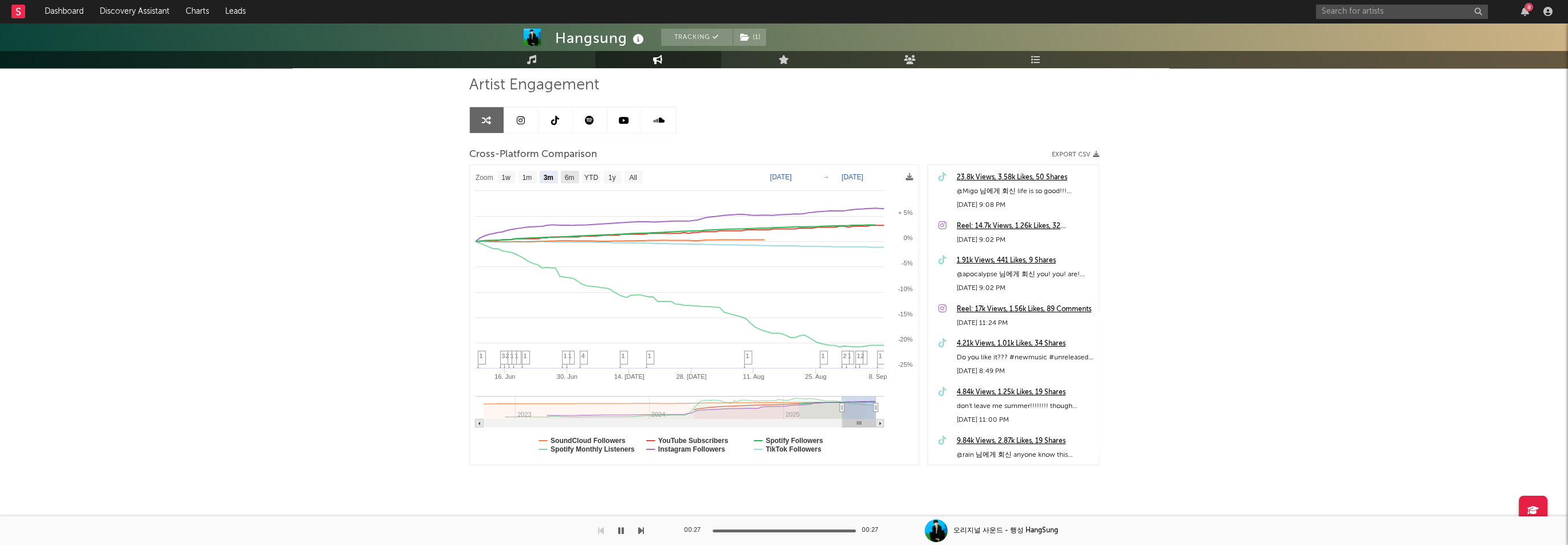
click at [569, 178] on text "6m" at bounding box center [569, 177] width 10 height 8
select select "6m"
type input "[DATE]"
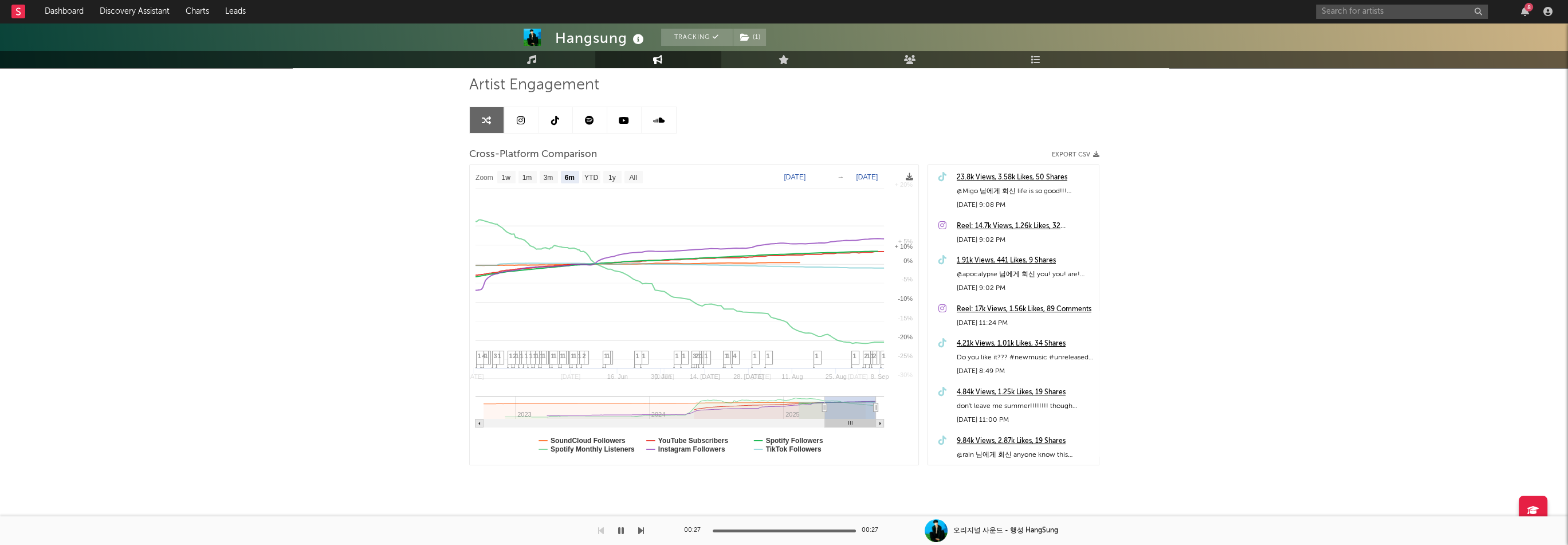
select select "6m"
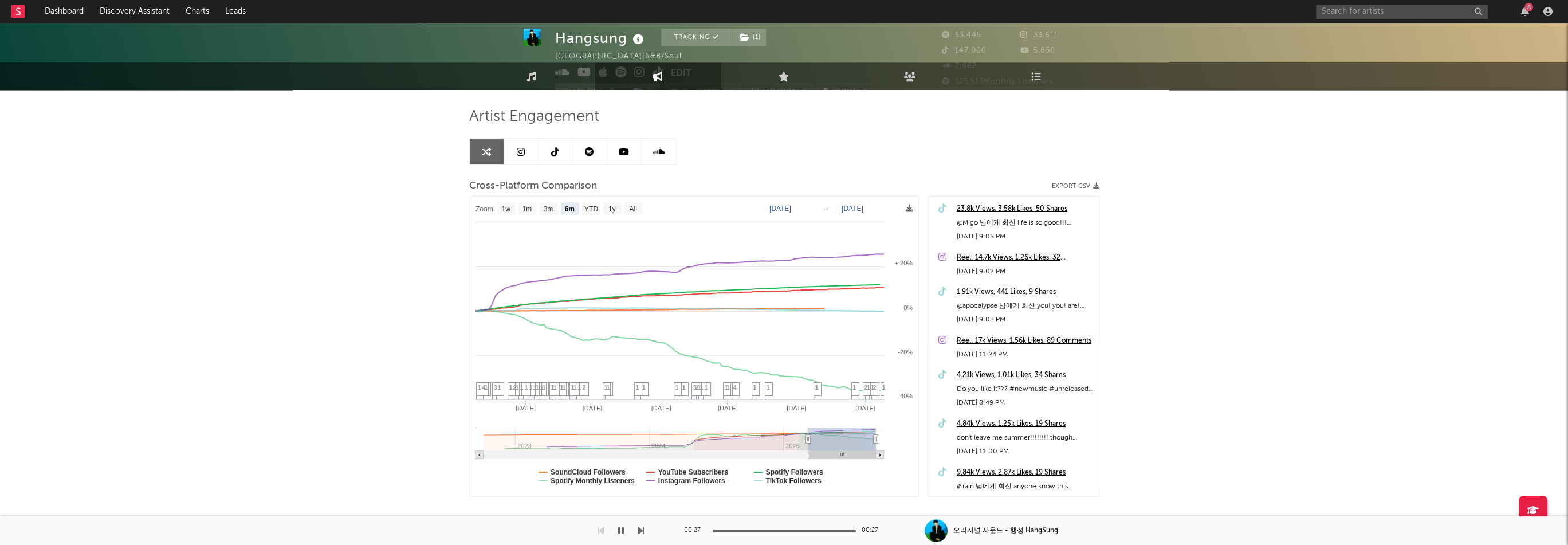
scroll to position [0, 0]
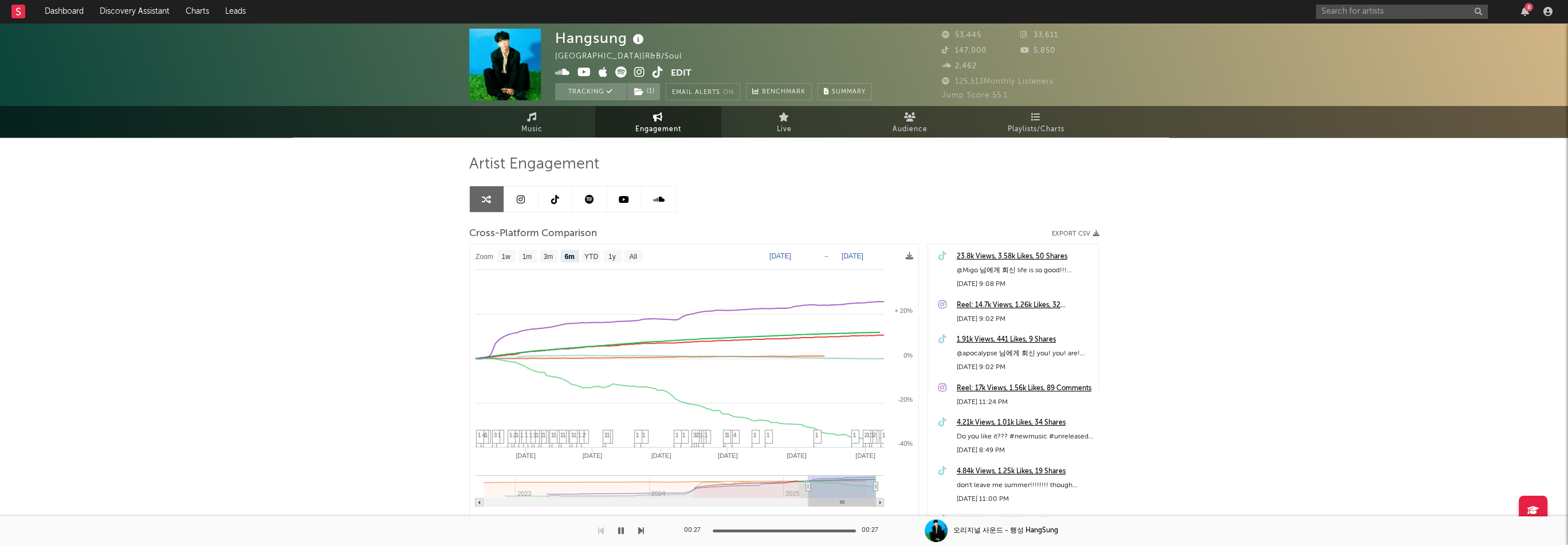
click at [1531, 10] on div "8" at bounding box center [1529, 6] width 8 height 8
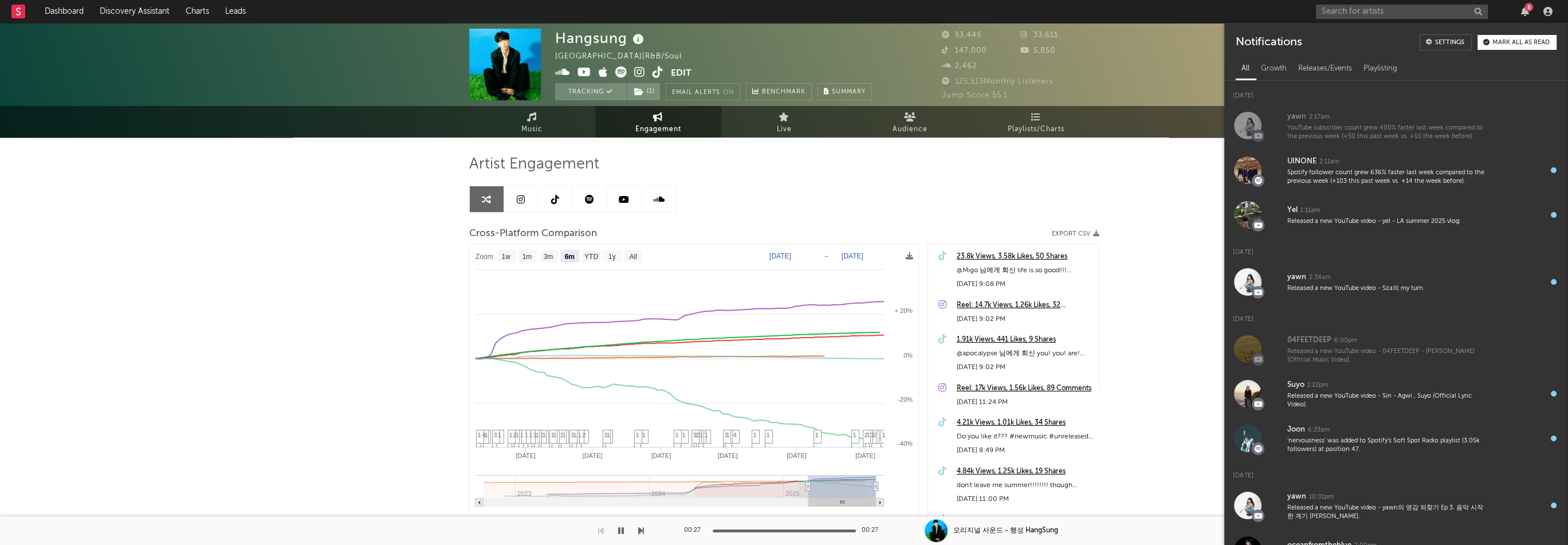
click at [1531, 10] on div "8" at bounding box center [1529, 6] width 8 height 8
